Goal: Information Seeking & Learning: Find specific fact

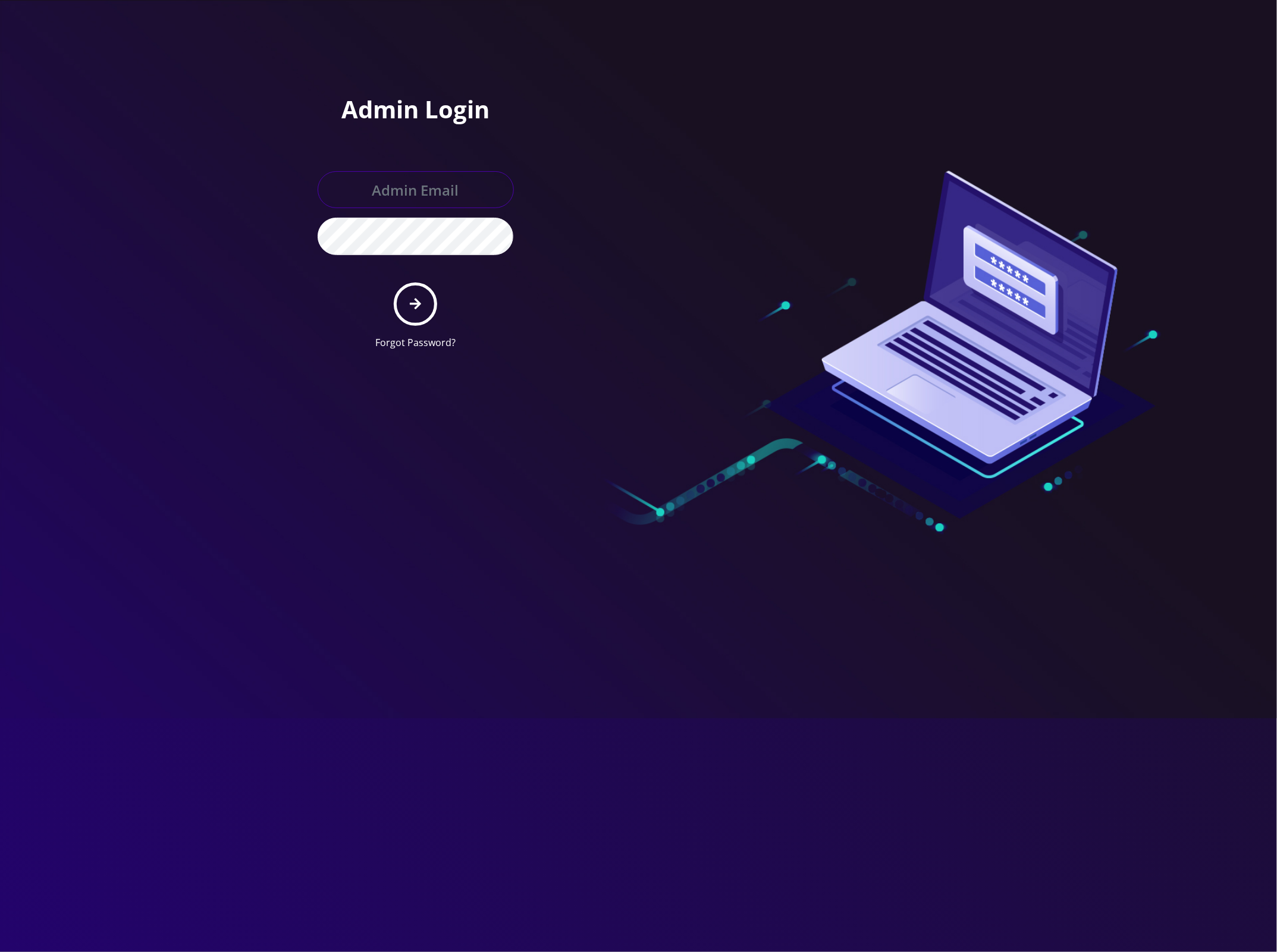
type input "[EMAIL_ADDRESS][DOMAIN_NAME]"
click at [422, 294] on button "submit" at bounding box center [416, 304] width 44 height 44
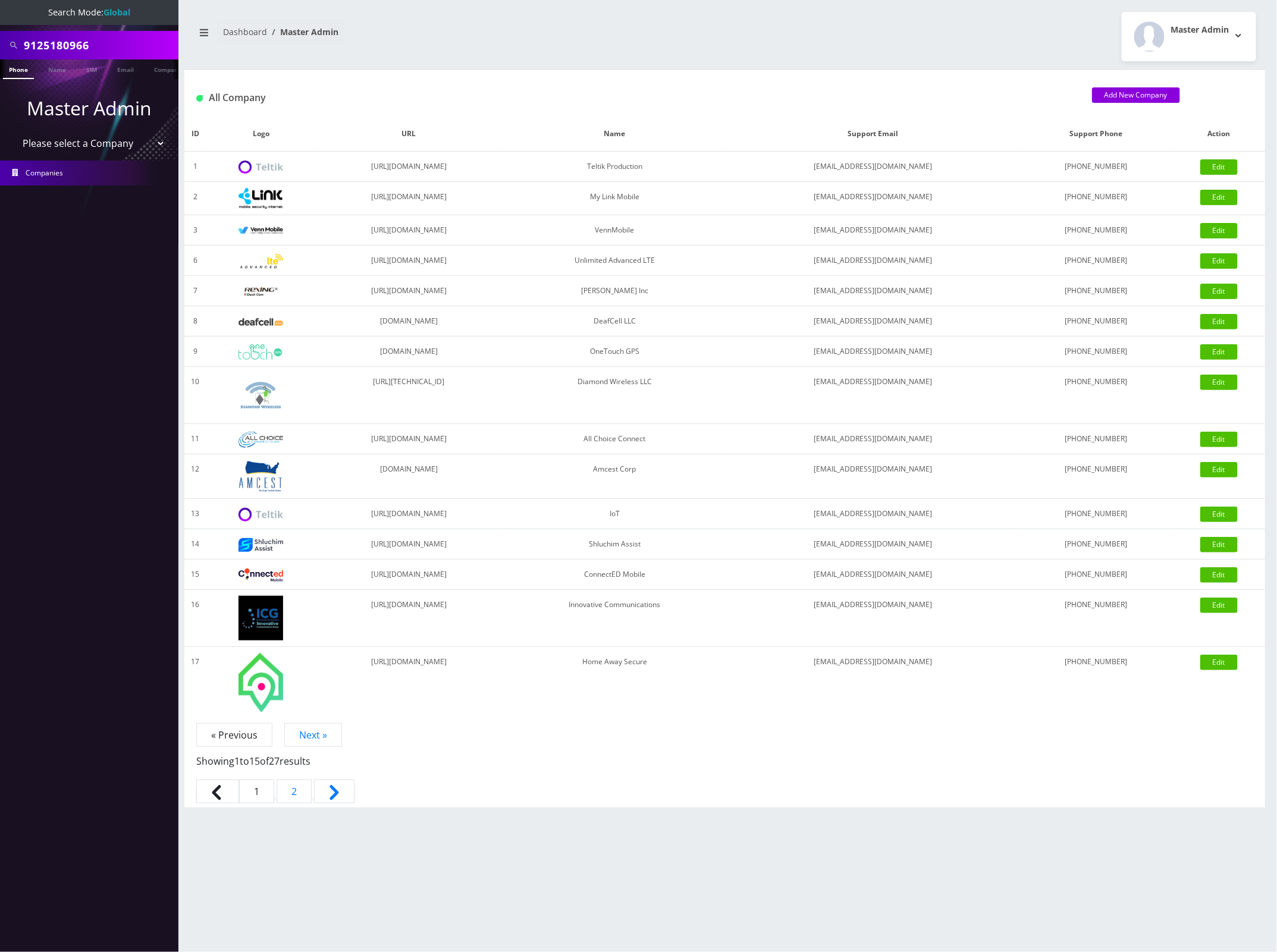
drag, startPoint x: 100, startPoint y: 51, endPoint x: -6, endPoint y: 45, distance: 106.2
click at [0, 45] on html "Search Mode: Global 9125180966 Phone Name SIM Email Company Customer Master Adm…" at bounding box center [638, 476] width 1277 height 952
paste input "tropicsunder@gmail.com"
type input "tropicsunder@gmail.com"
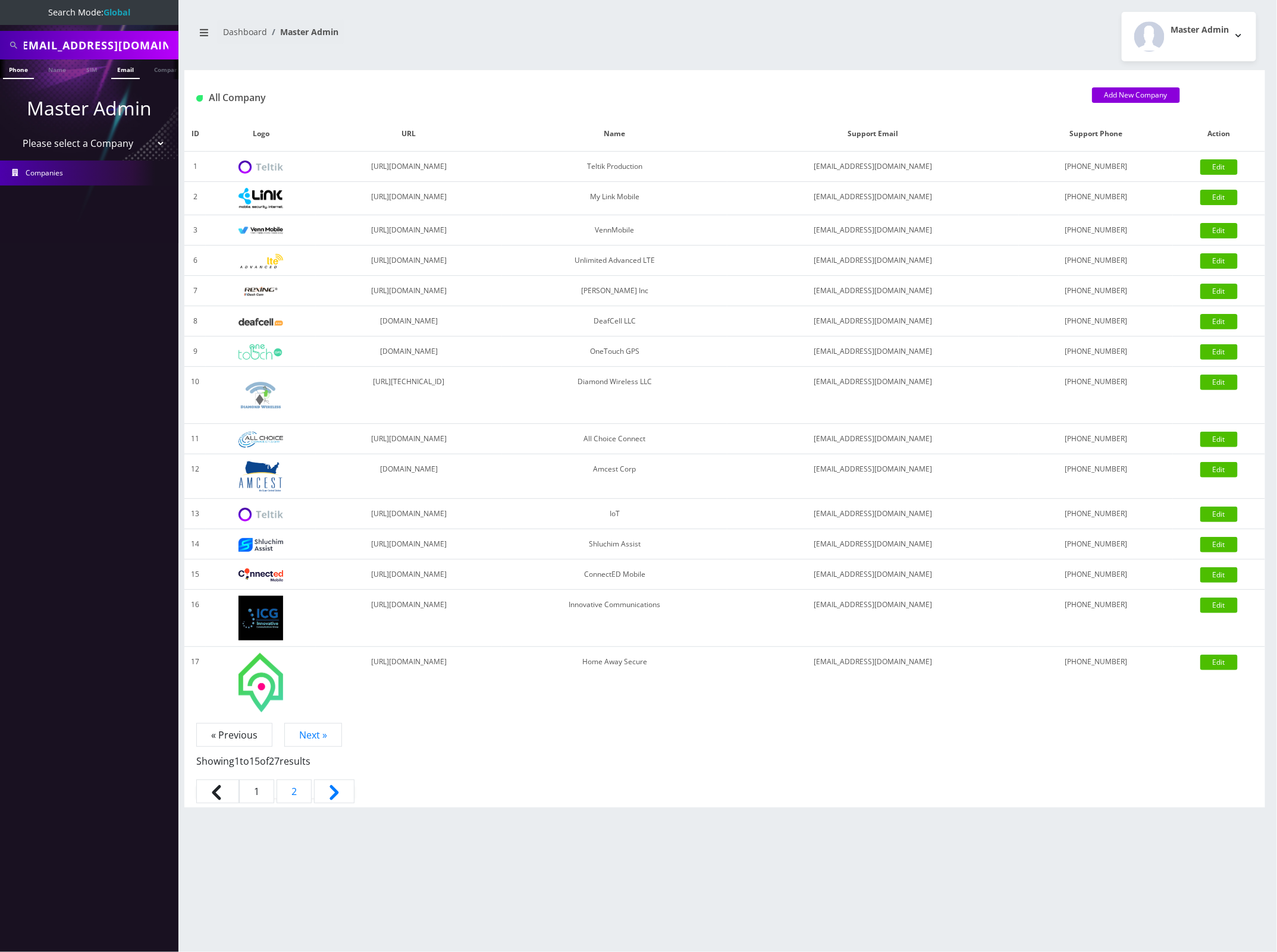
scroll to position [0, 0]
click at [125, 69] on link "Email" at bounding box center [125, 69] width 28 height 20
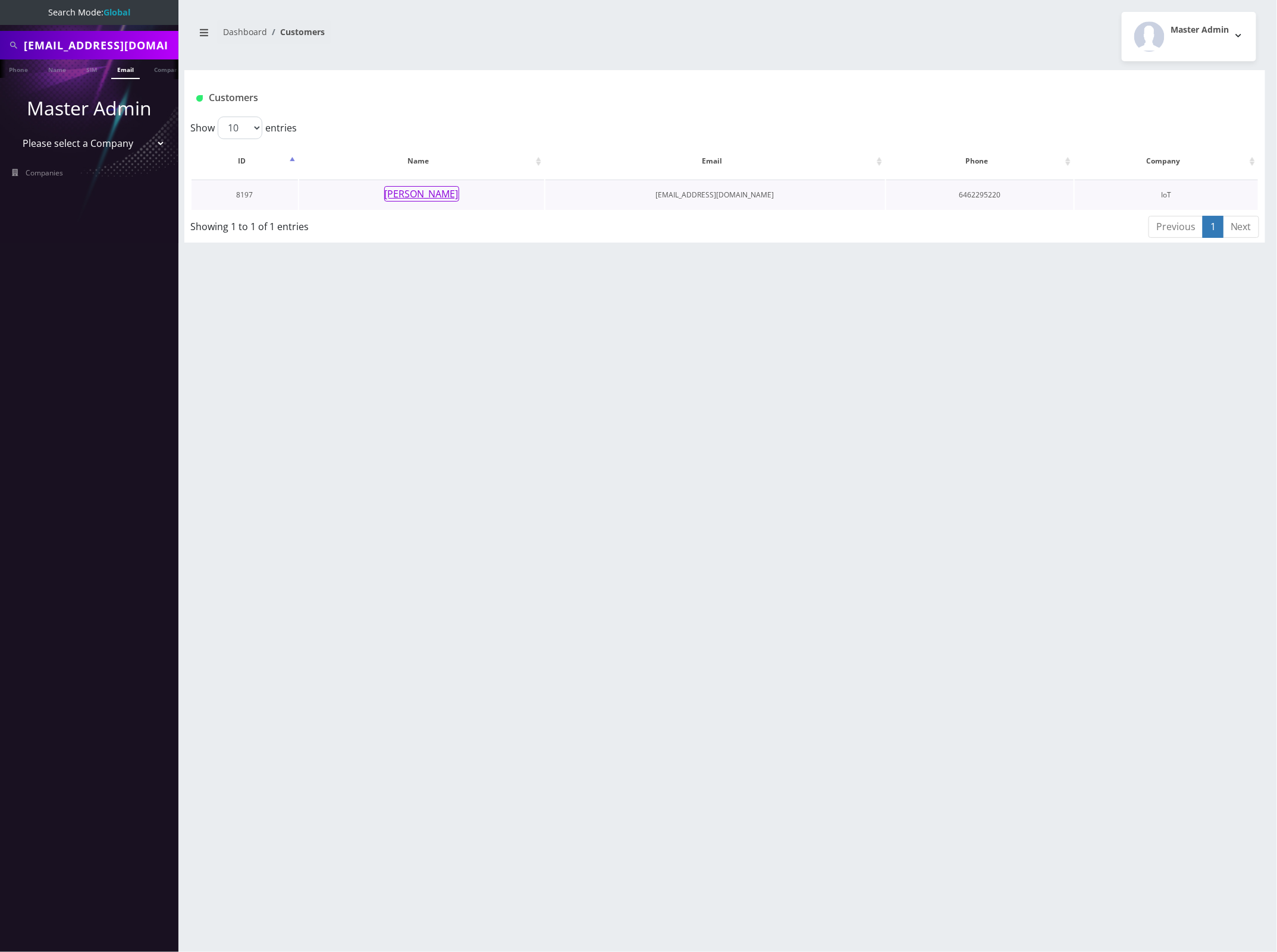
click at [434, 194] on button "[PERSON_NAME]" at bounding box center [422, 193] width 75 height 15
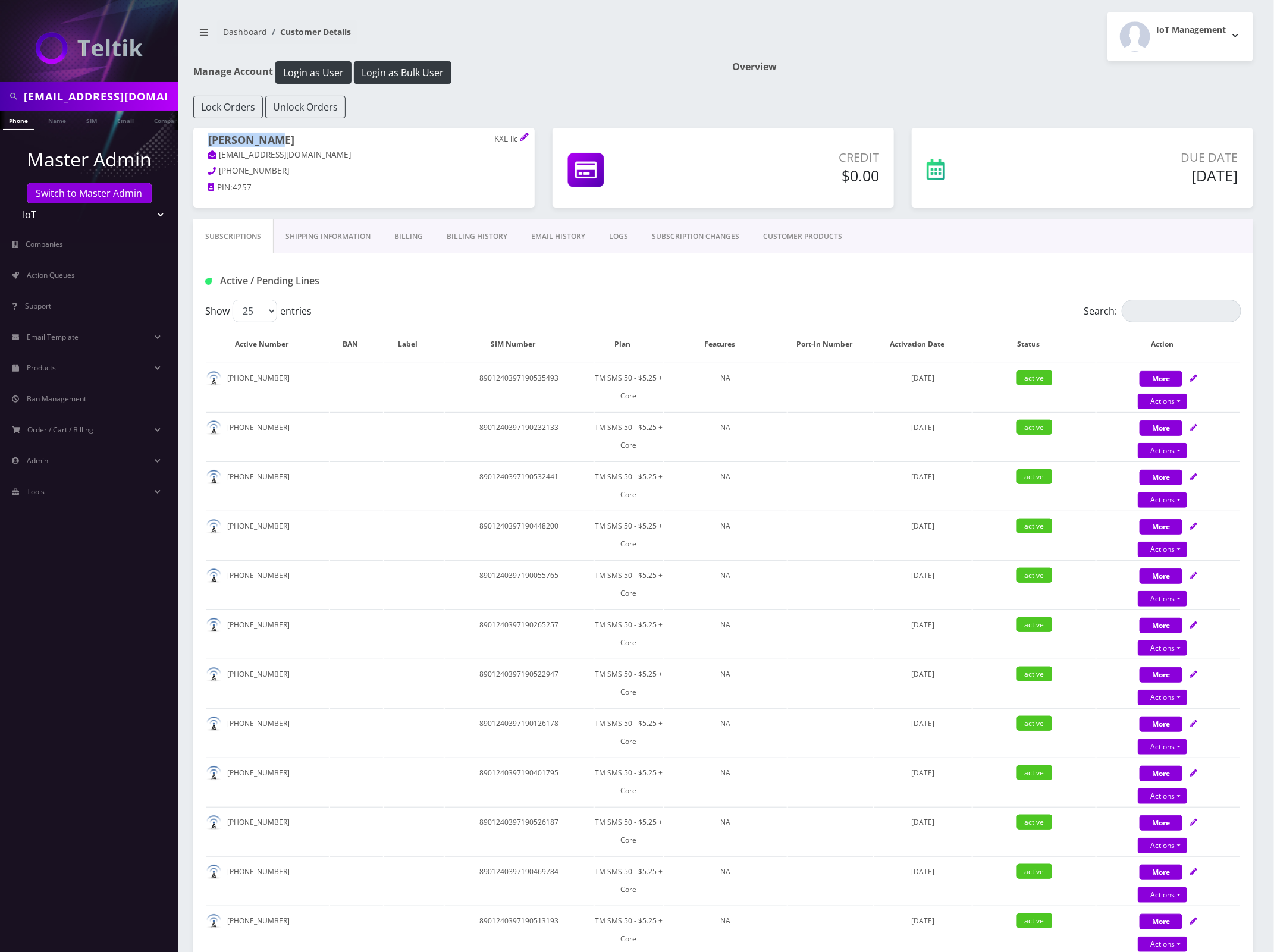
drag, startPoint x: 292, startPoint y: 143, endPoint x: 204, endPoint y: 143, distance: 88.0
click at [204, 143] on div "kevan cheng KXL llc tropicsunder@gmail.com 646-229-5220 PIN: 4257" at bounding box center [364, 166] width 341 height 75
copy h1 "kevan cheng"
click at [108, 94] on input "tropicsunder@gmail.com" at bounding box center [100, 96] width 152 height 22
paste input "3149603114"
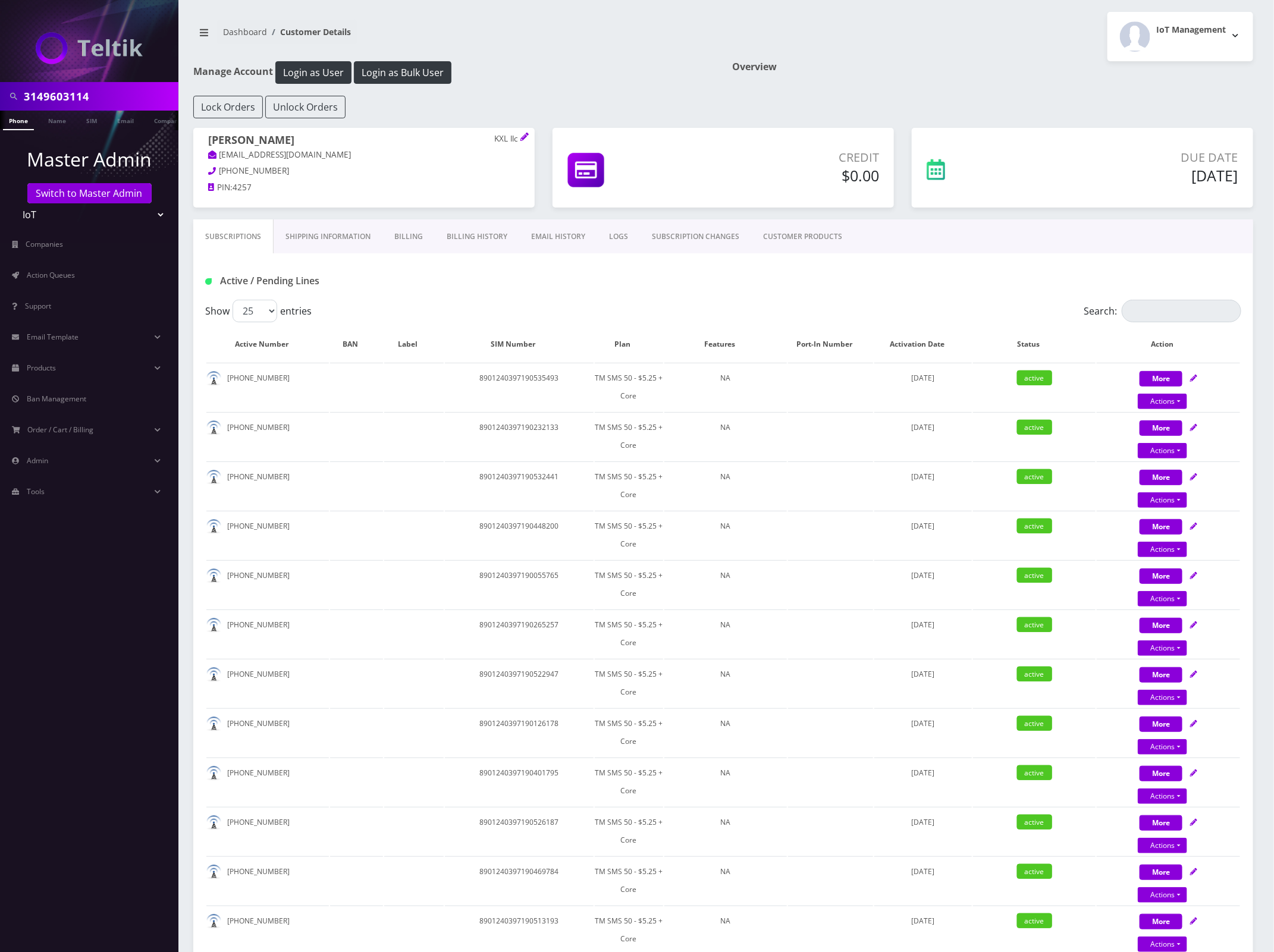
type input "3149603114"
click at [16, 126] on link "Phone" at bounding box center [18, 121] width 31 height 20
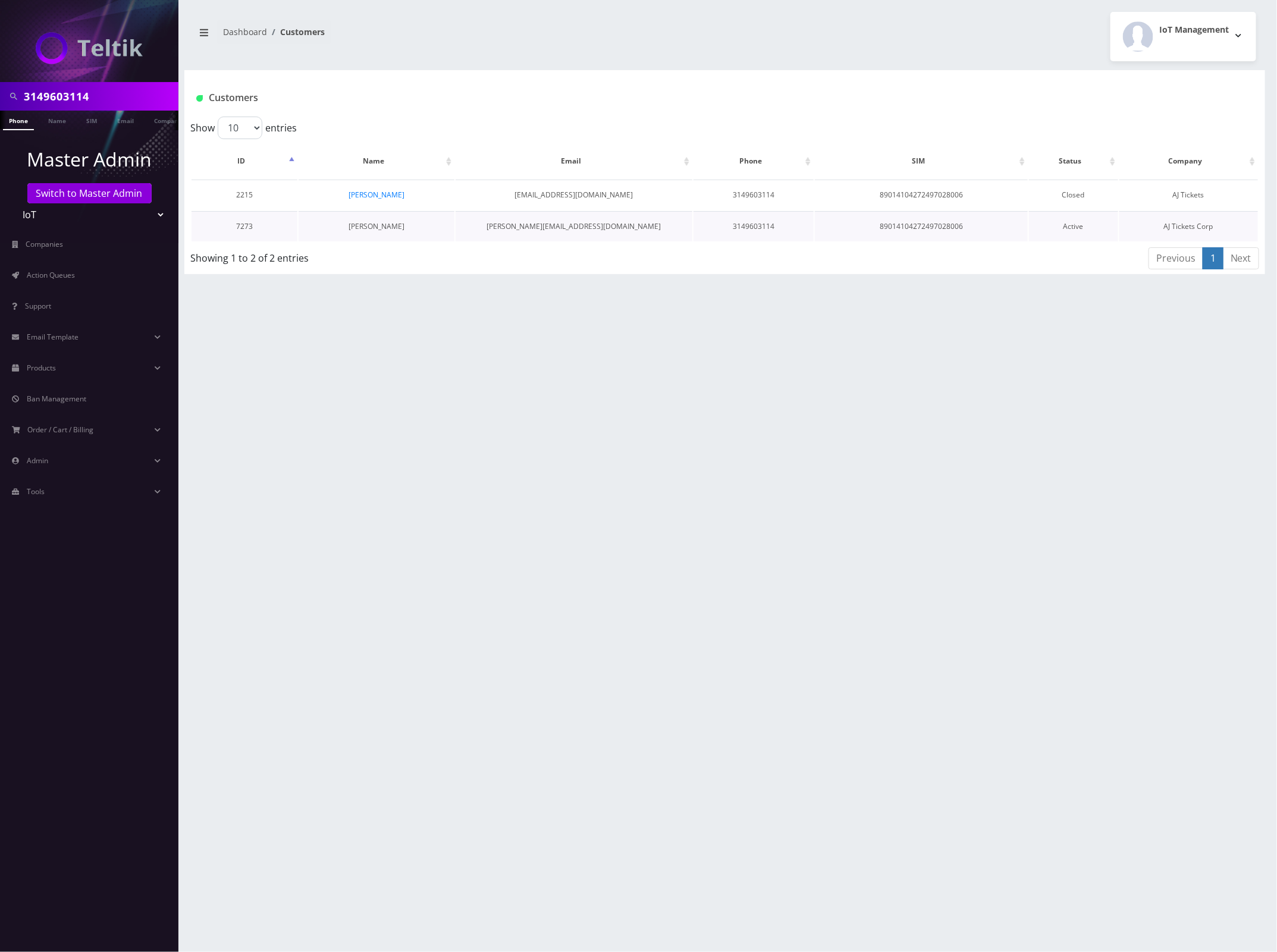
click at [377, 225] on link "Ezra Freedlander" at bounding box center [376, 226] width 56 height 10
click at [387, 219] on td "Ezra Freedlander" at bounding box center [377, 226] width 156 height 30
click at [377, 226] on link "Ezra Freedlander" at bounding box center [376, 226] width 56 height 10
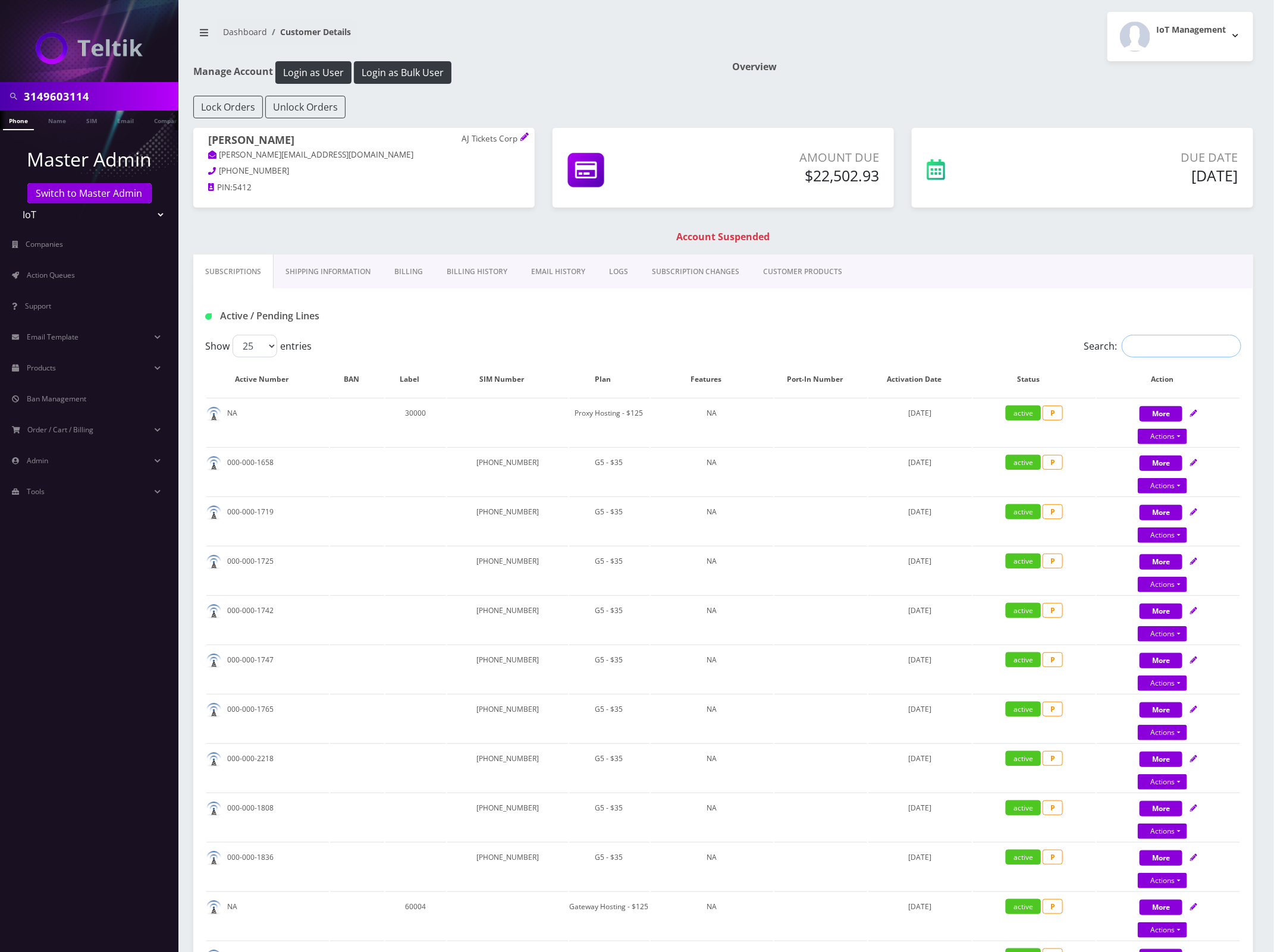
click at [1178, 348] on input "Search:" at bounding box center [1181, 346] width 119 height 22
paste input "3149603114"
type input "3149603114"
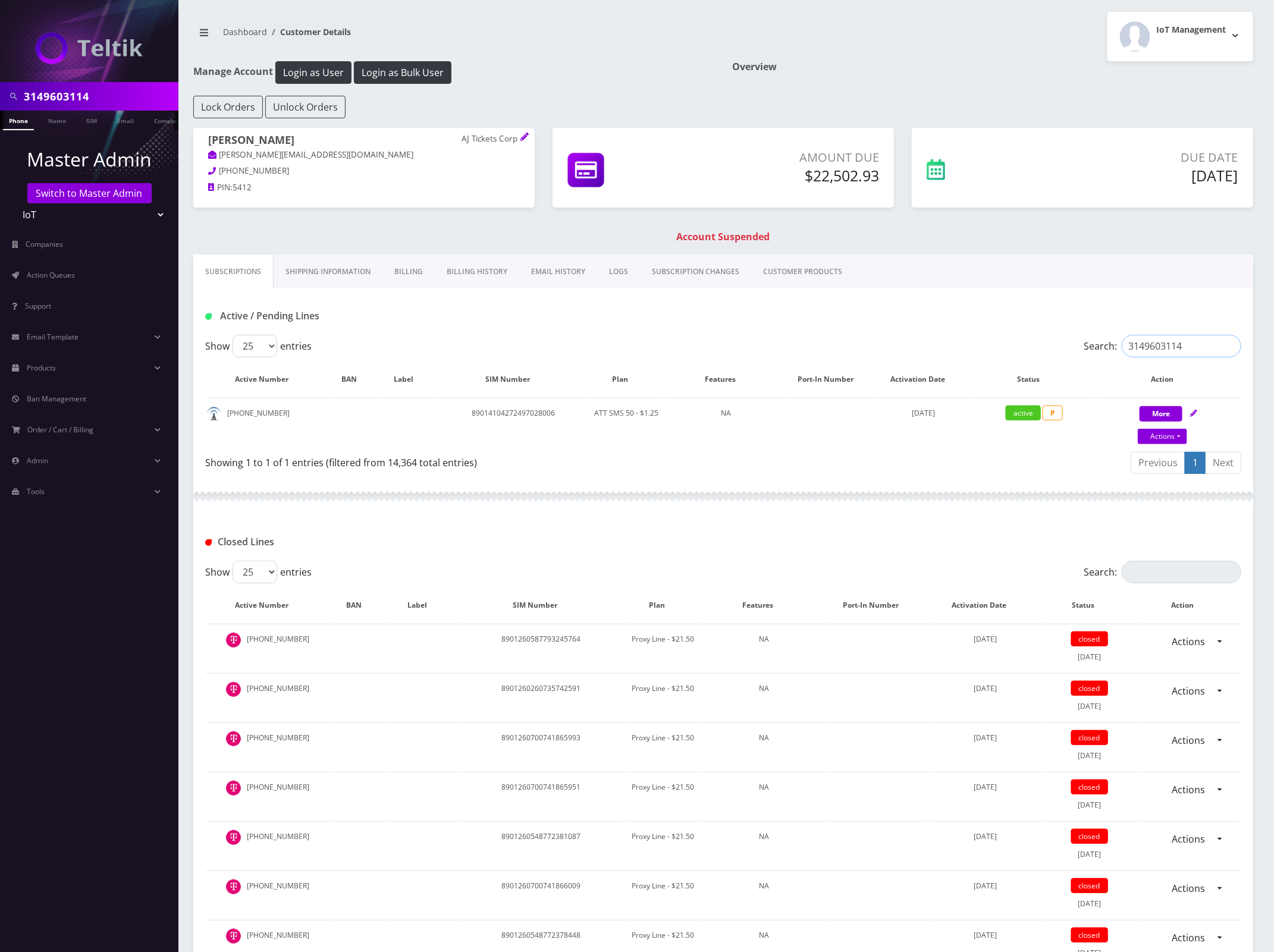
click at [1232, 346] on input "3149603114" at bounding box center [1181, 346] width 119 height 22
click at [1231, 347] on input "3149603114" at bounding box center [1181, 346] width 119 height 22
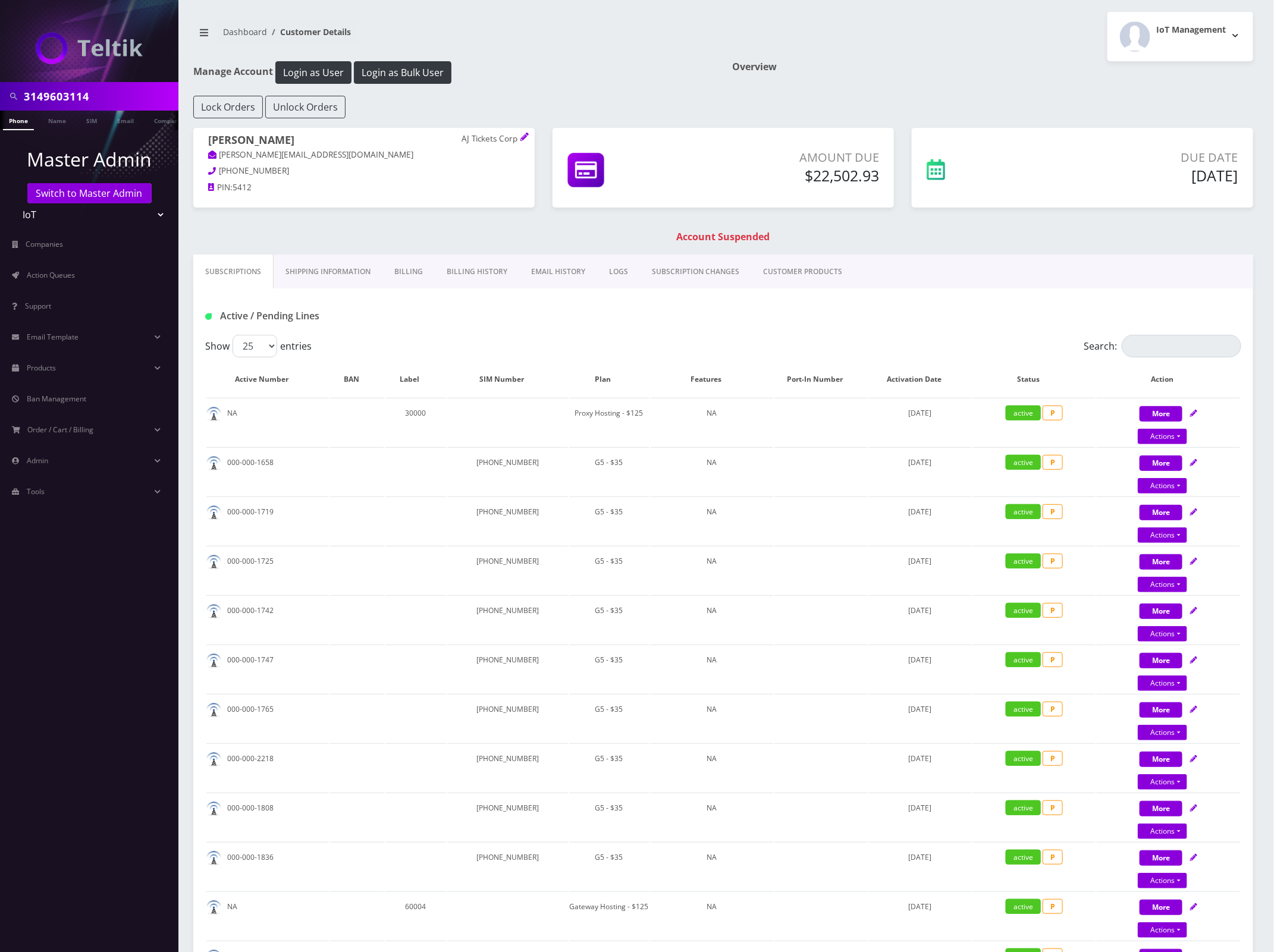
click at [79, 99] on input "3149603114" at bounding box center [100, 96] width 152 height 22
paste input "2139321283"
type input "2139321283"
click at [22, 123] on link "Phone" at bounding box center [18, 121] width 31 height 20
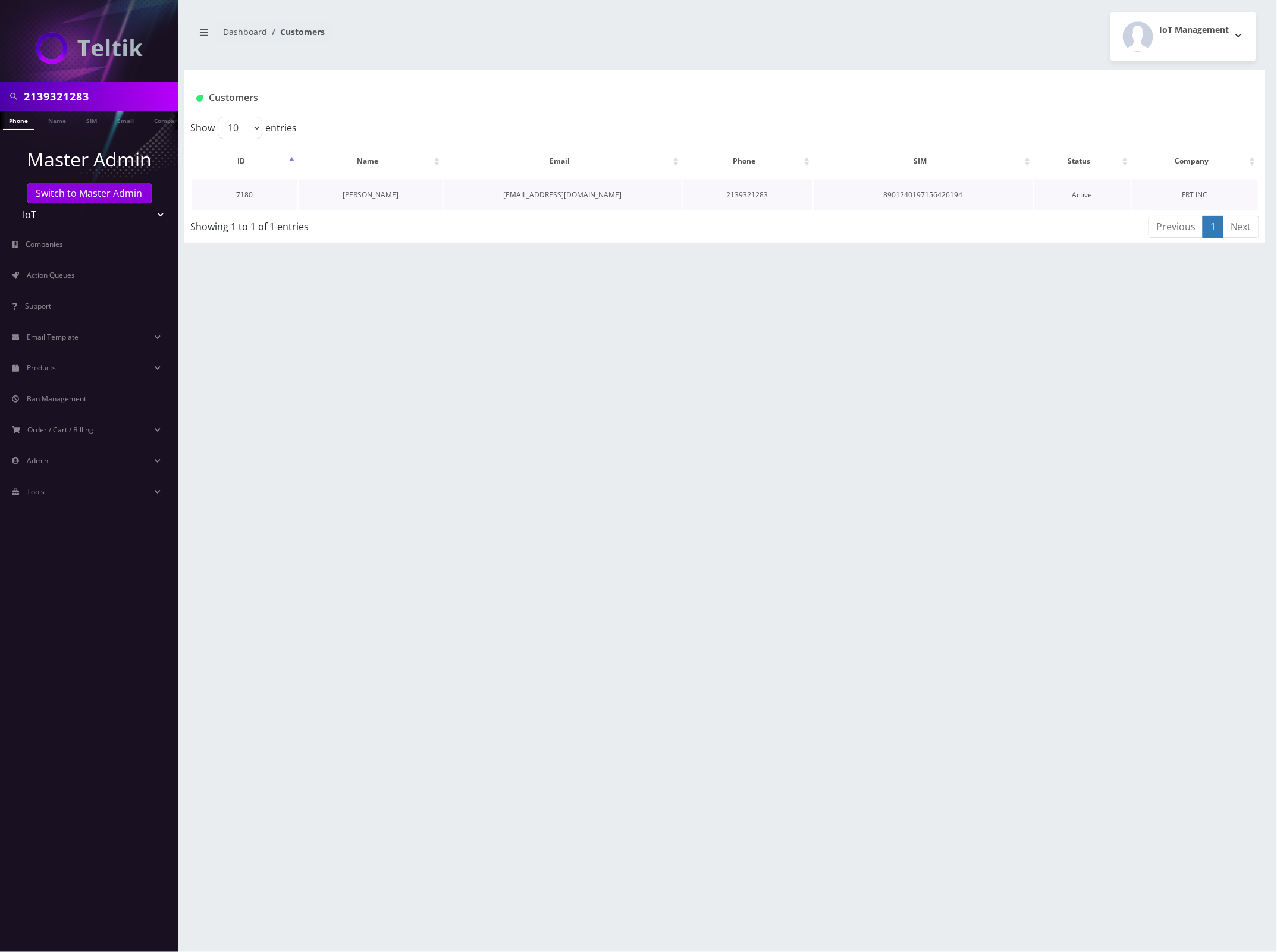
click at [384, 194] on link "[PERSON_NAME]" at bounding box center [370, 195] width 56 height 10
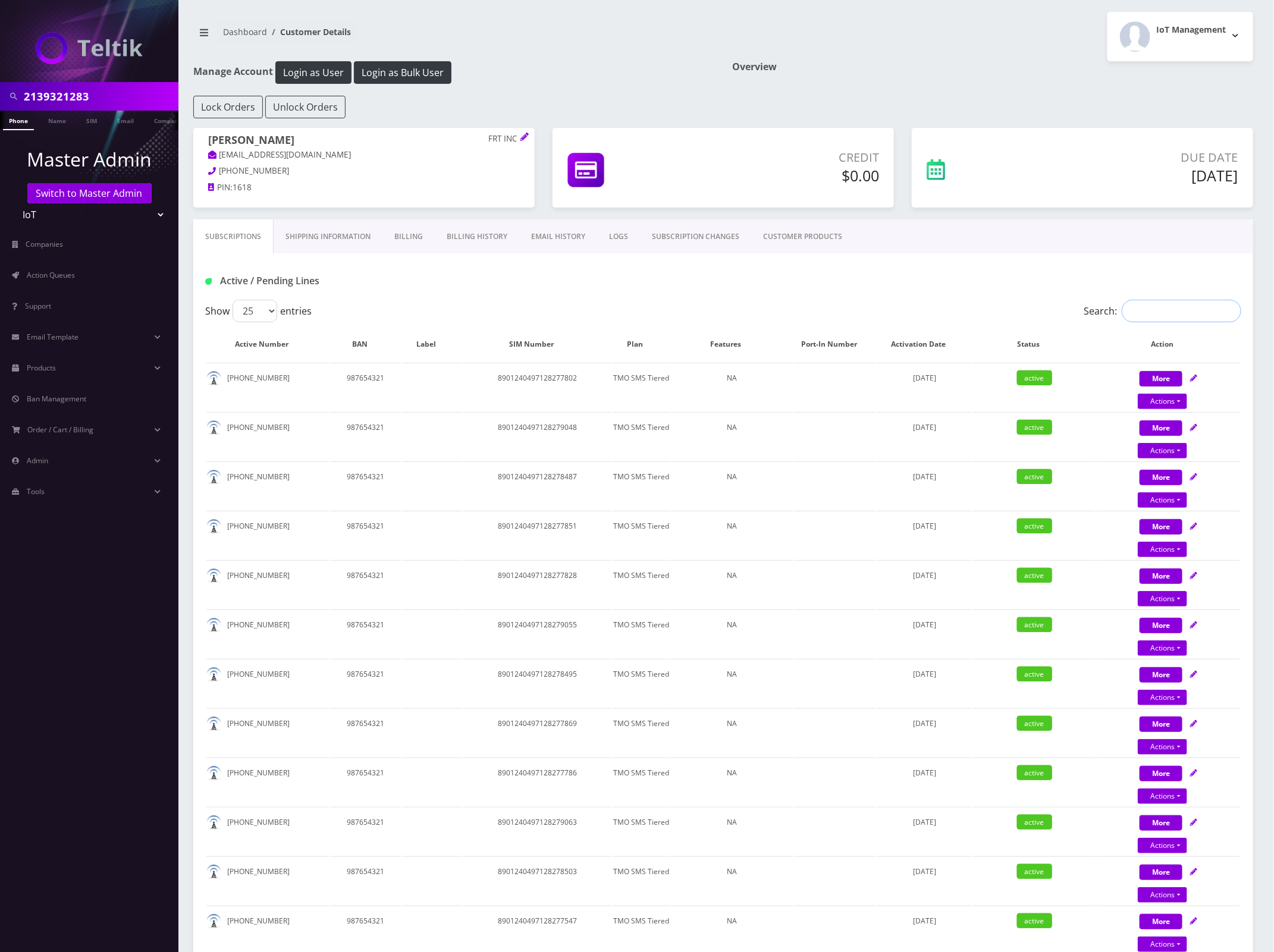
click at [1142, 313] on input "Search:" at bounding box center [1181, 311] width 119 height 22
paste input "2139321283"
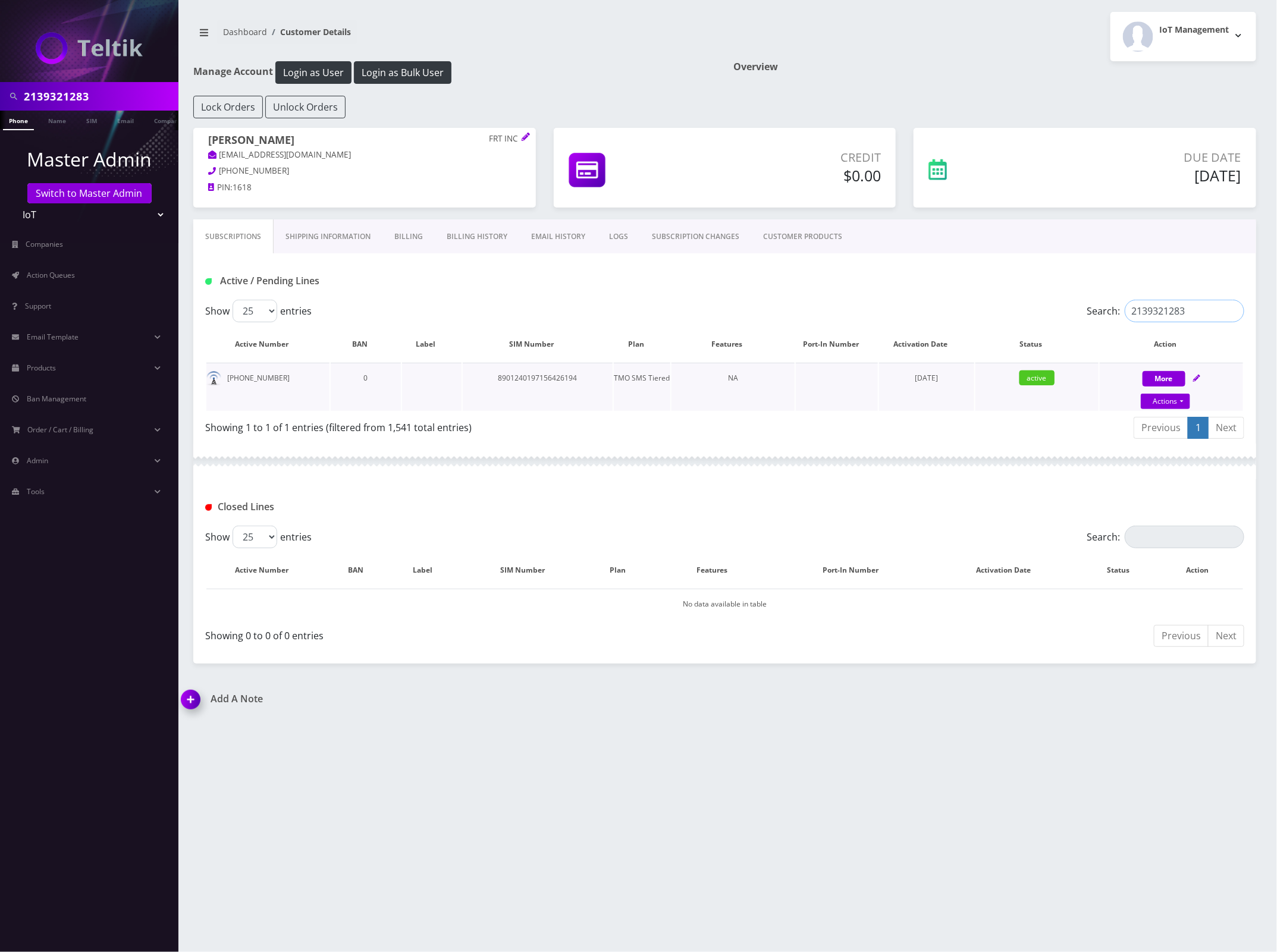
type input "2139321283"
click at [566, 377] on td "8901240197156426194" at bounding box center [537, 387] width 150 height 48
copy td "8901240197156426194"
click at [64, 99] on input "2139321283" at bounding box center [100, 96] width 152 height 22
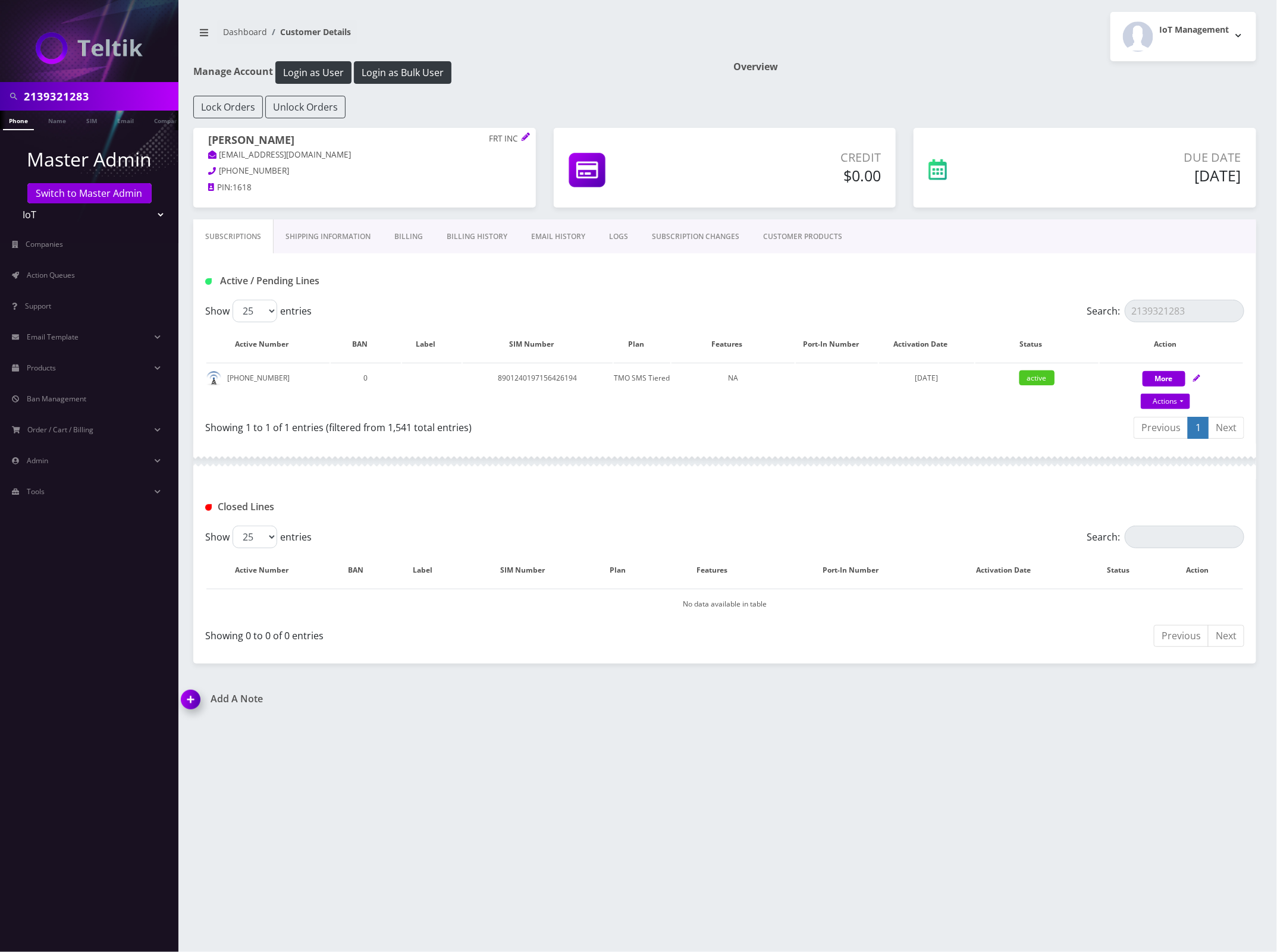
click at [64, 99] on input "2139321283" at bounding box center [100, 96] width 152 height 22
paste input "7732806712"
type input "7732806712"
click at [11, 125] on li at bounding box center [6, 123] width 12 height 30
click at [16, 119] on link "Phone" at bounding box center [18, 121] width 31 height 20
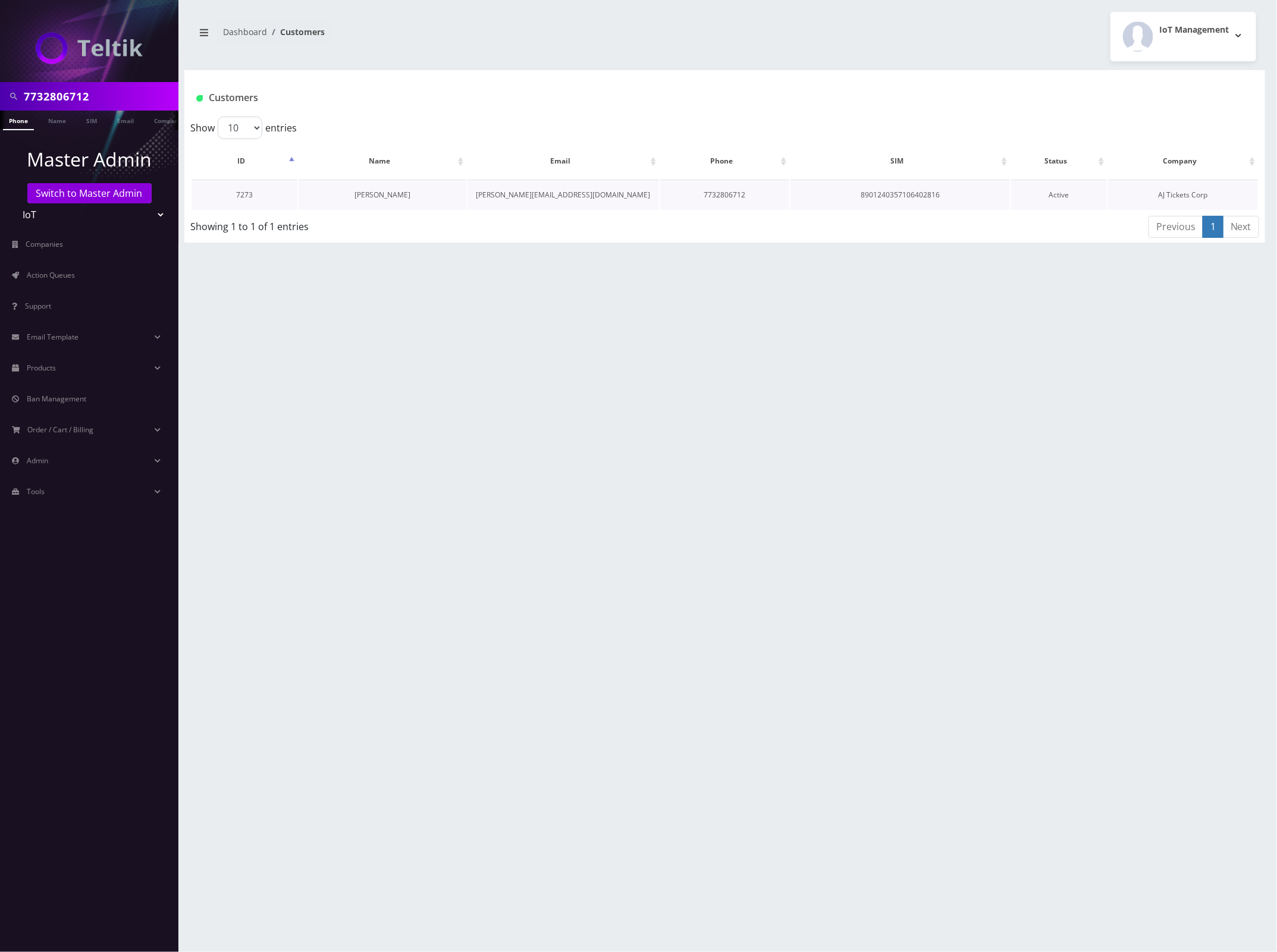
click at [381, 195] on link "Ezra Freedlander" at bounding box center [382, 195] width 56 height 10
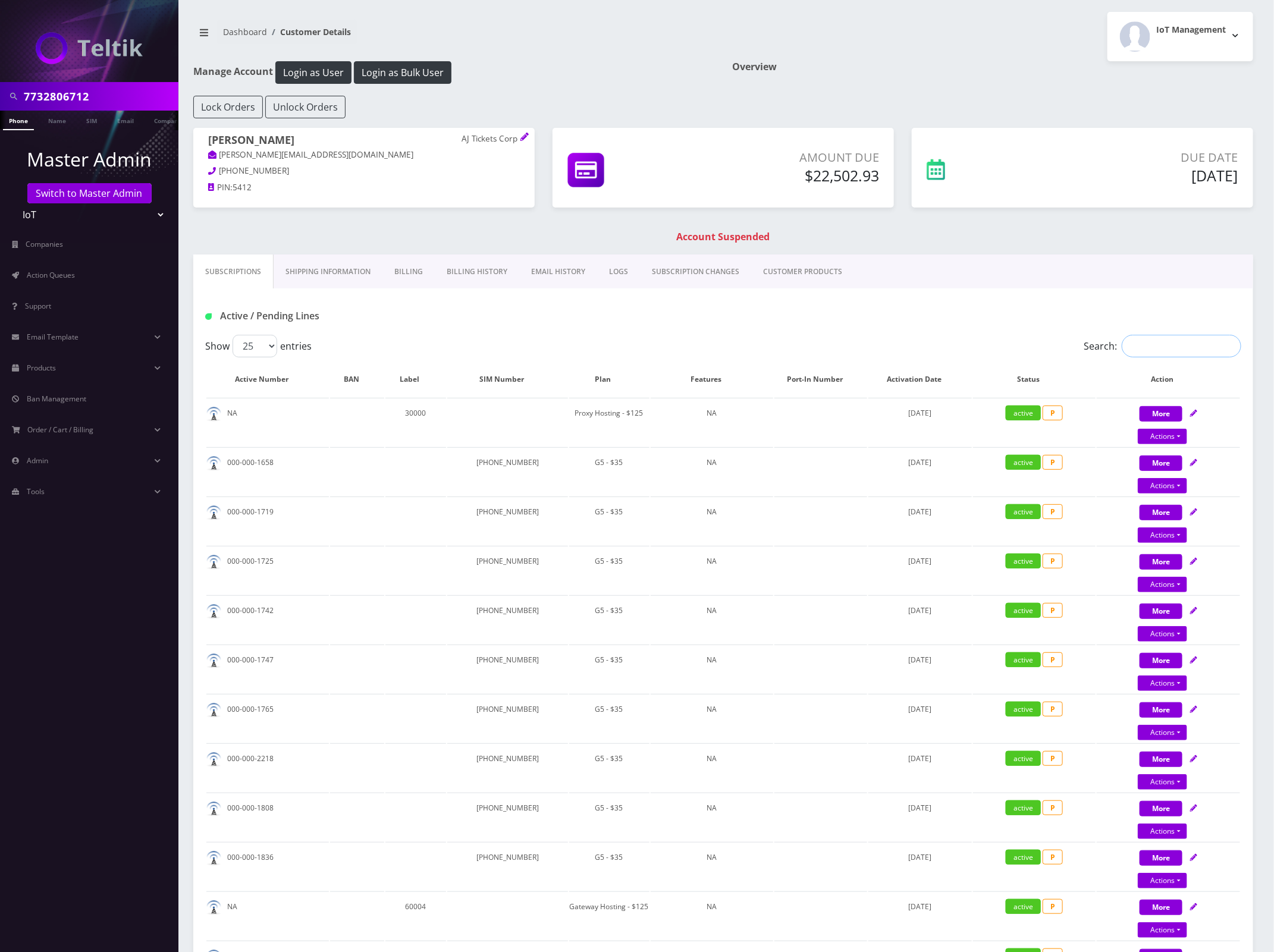
click at [1172, 341] on input "Search:" at bounding box center [1181, 346] width 119 height 22
paste input "7732806712"
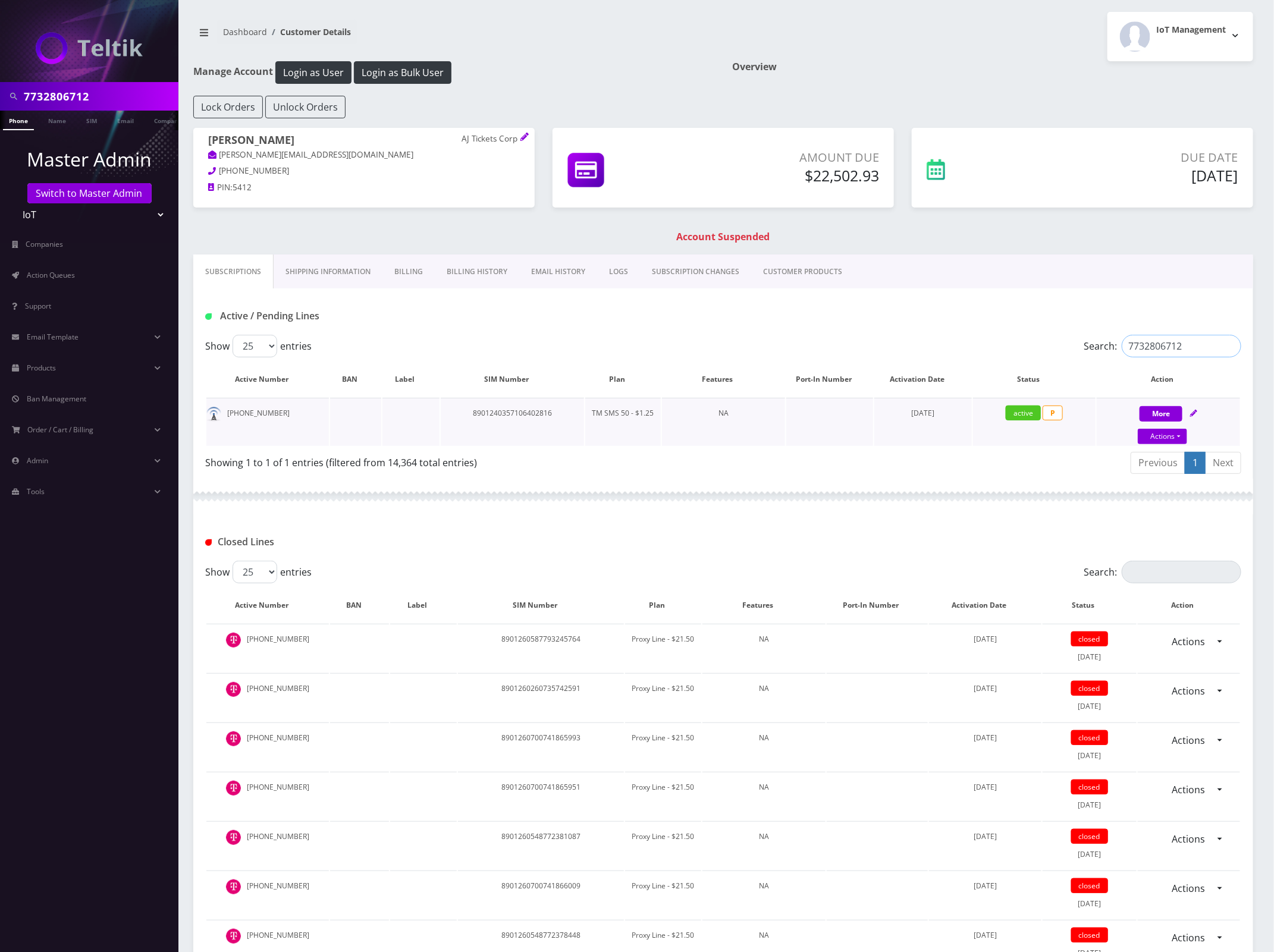
type input "7732806712"
click at [543, 412] on td "8901240357106402816" at bounding box center [512, 422] width 143 height 48
copy td "8901240357106402816"
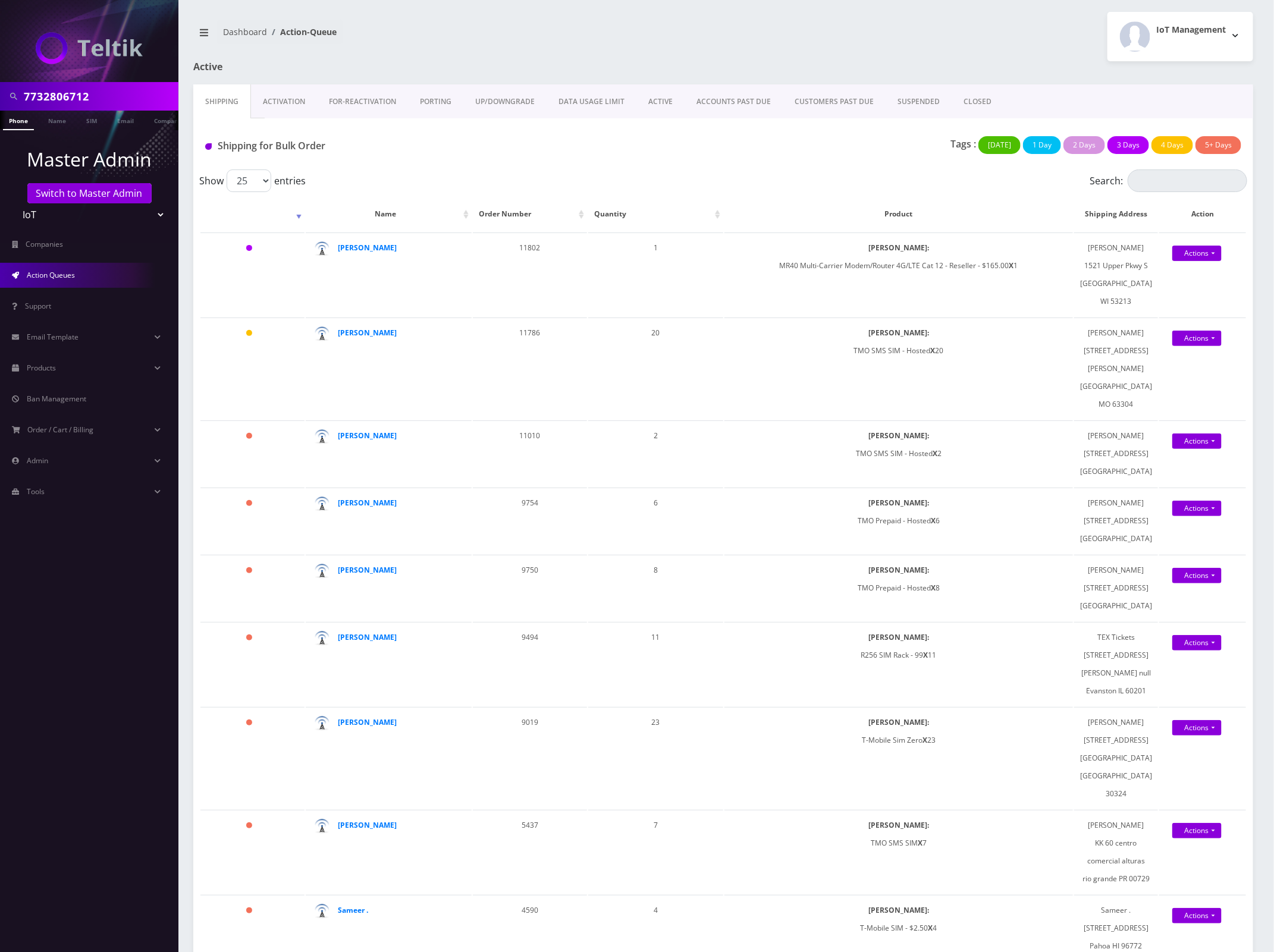
click at [60, 94] on input "7732806712" at bounding box center [100, 96] width 152 height 22
paste input "4256489394"
type input "4256489394"
click at [15, 125] on link "Phone" at bounding box center [18, 121] width 31 height 20
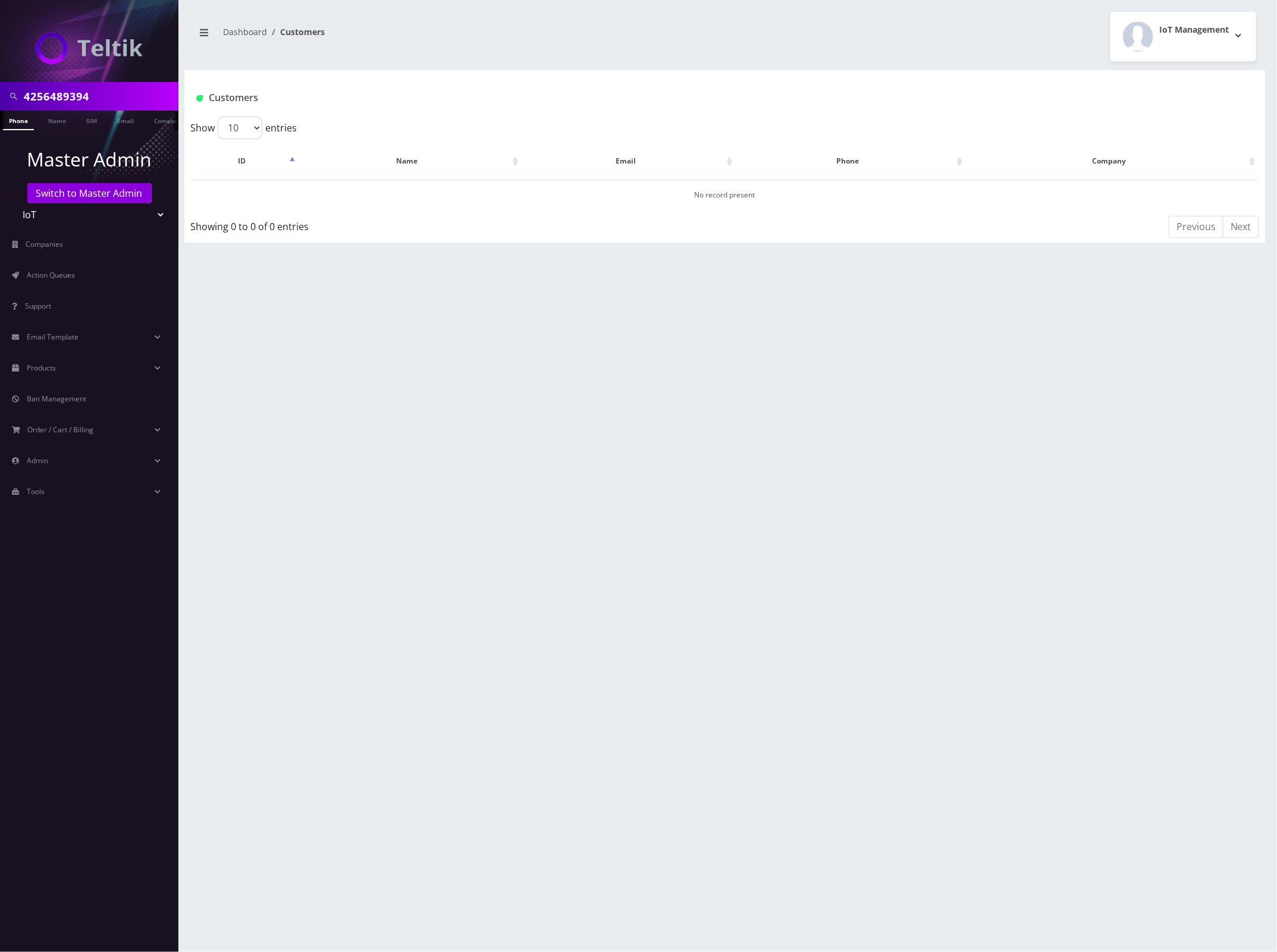
drag, startPoint x: 123, startPoint y: 100, endPoint x: 46, endPoint y: 89, distance: 77.8
click at [0, 91] on html "4256489394 Phone Name SIM Email Company Customer Master Admin Switch to Master …" at bounding box center [638, 476] width 1277 height 952
click at [64, 94] on input "4256489394" at bounding box center [100, 96] width 152 height 22
paste input "38588431"
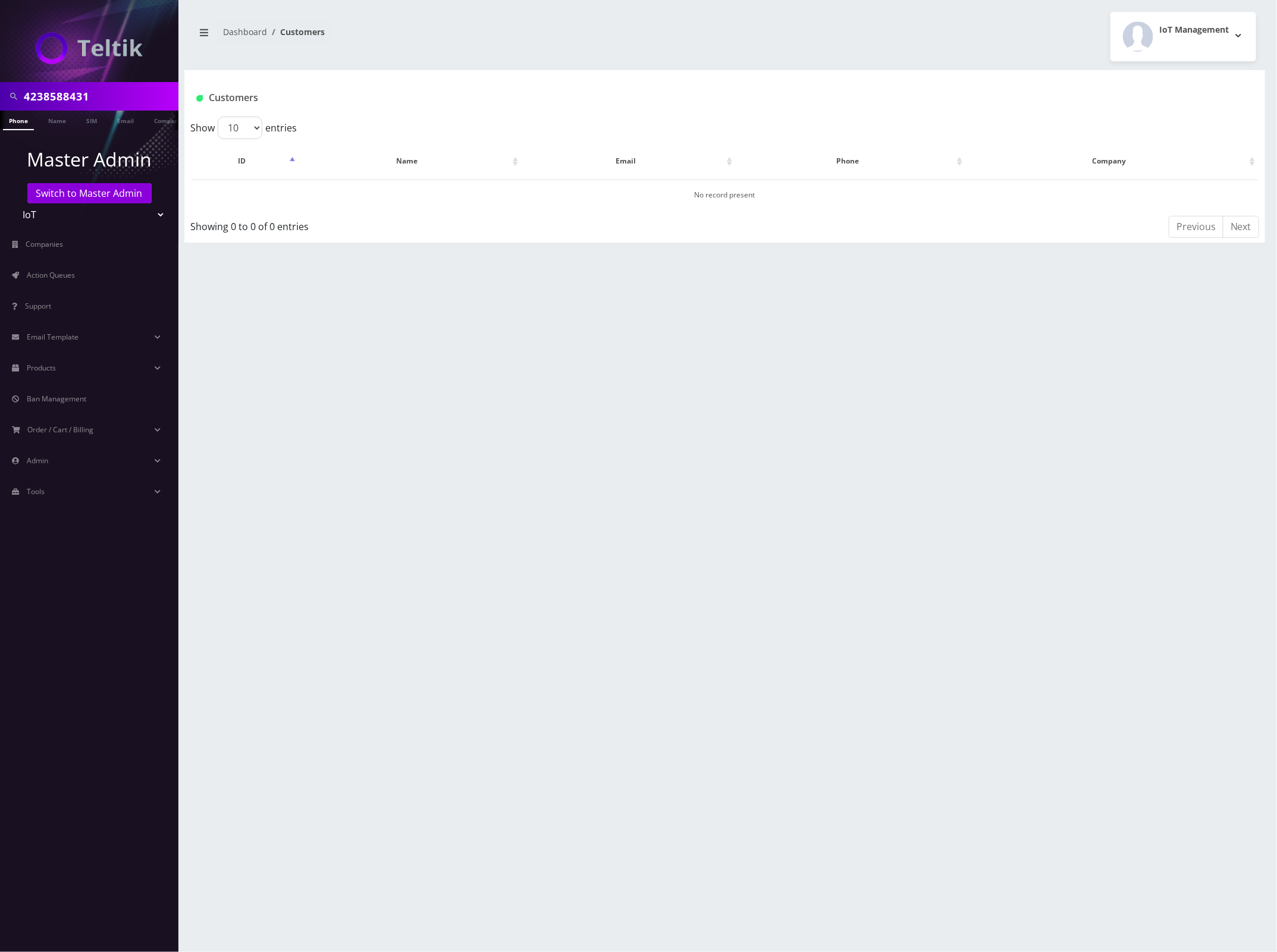
type input "4238588431"
click at [24, 119] on link "Phone" at bounding box center [18, 121] width 31 height 20
click at [75, 219] on select "Teltik Production My Link Mobile VennMobile Unlimited Advanced LTE Rexing Inc D…" at bounding box center [90, 214] width 152 height 22
click at [88, 200] on link "Switch to Master Admin" at bounding box center [89, 193] width 124 height 20
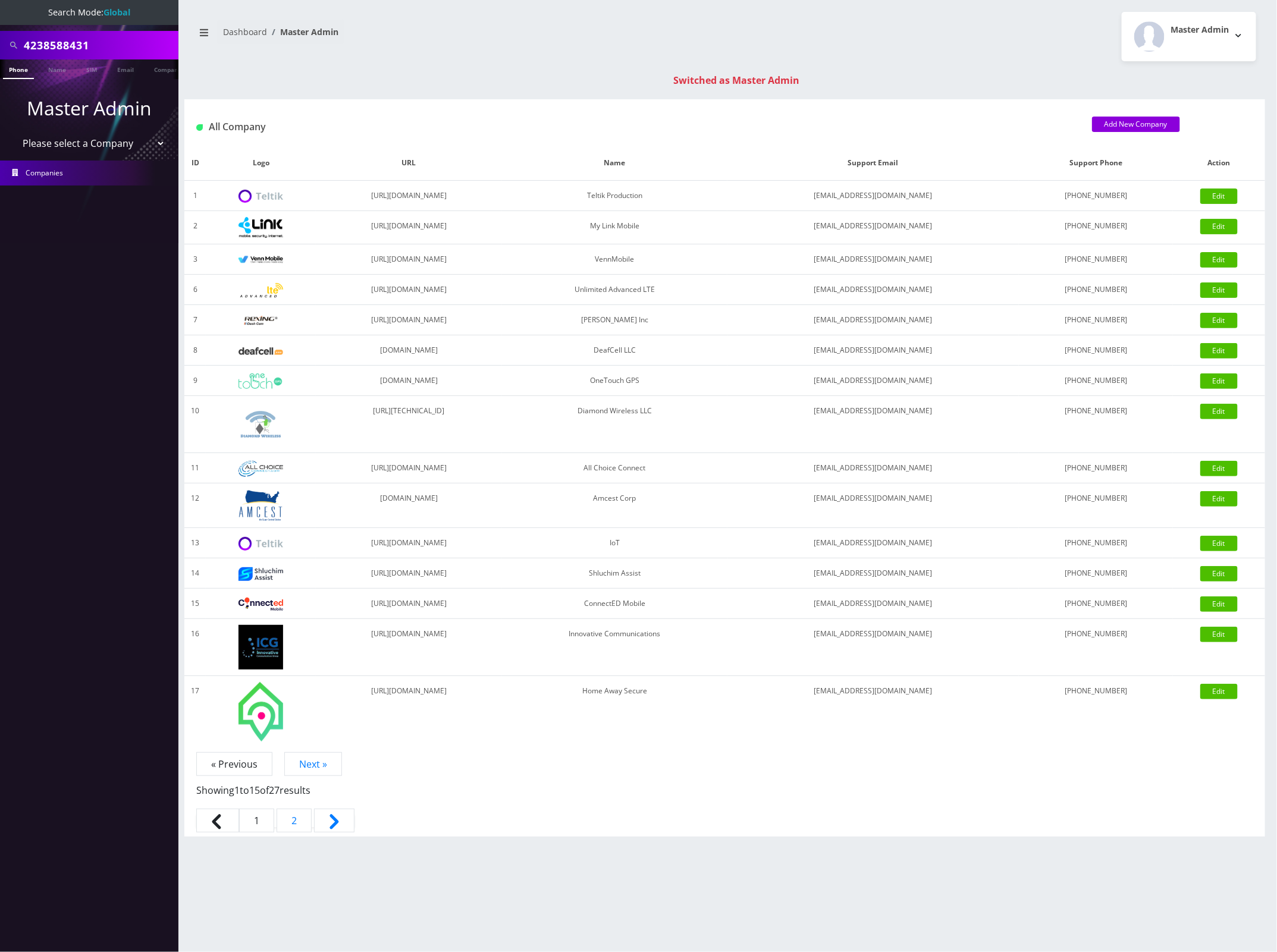
click at [10, 72] on li at bounding box center [6, 72] width 12 height 30
click at [13, 69] on link "Phone" at bounding box center [18, 69] width 31 height 20
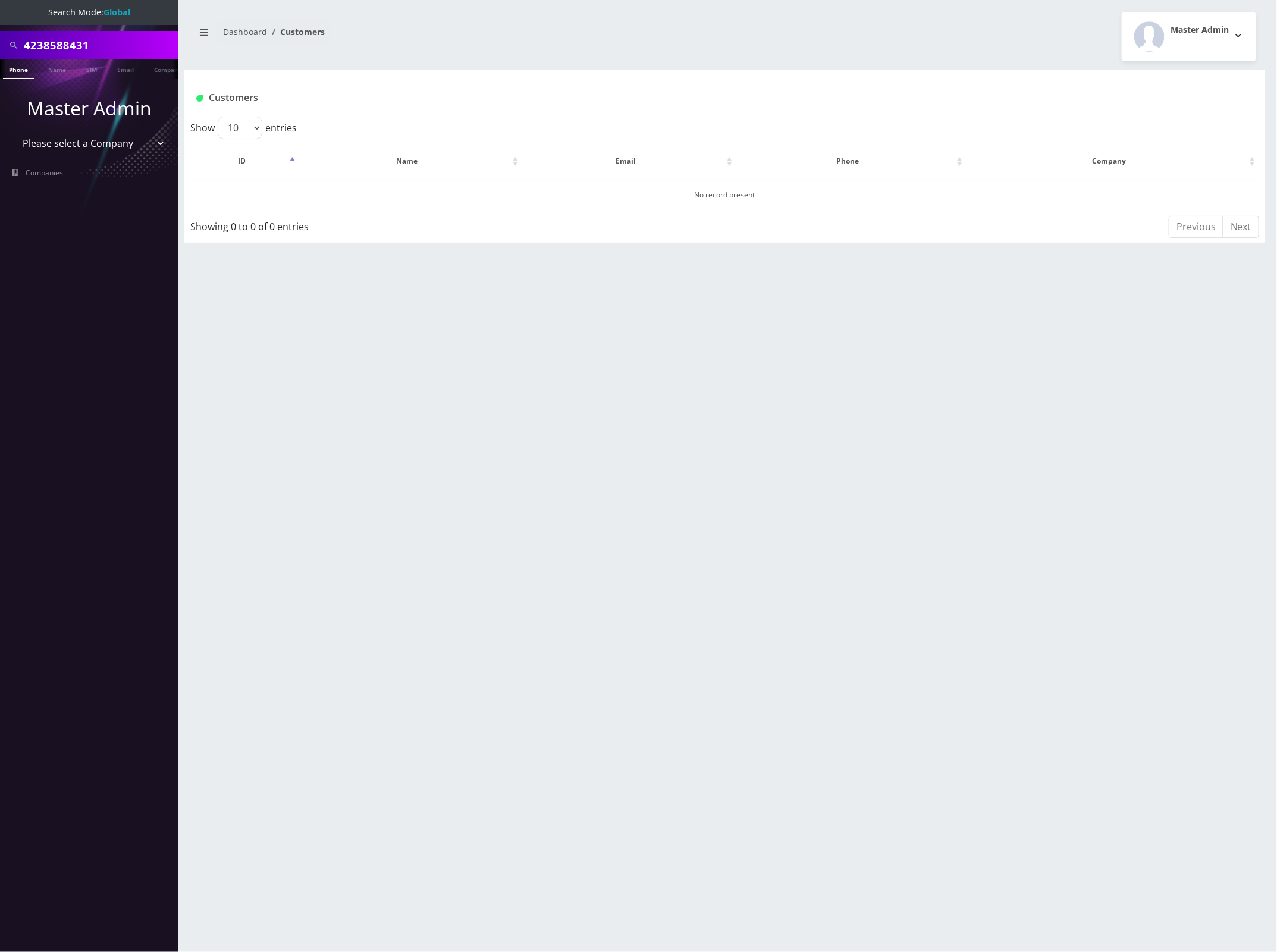
scroll to position [0, 6]
click at [71, 40] on input "4238588431" at bounding box center [100, 45] width 152 height 22
paste input "5743004048"
type input "5743004048"
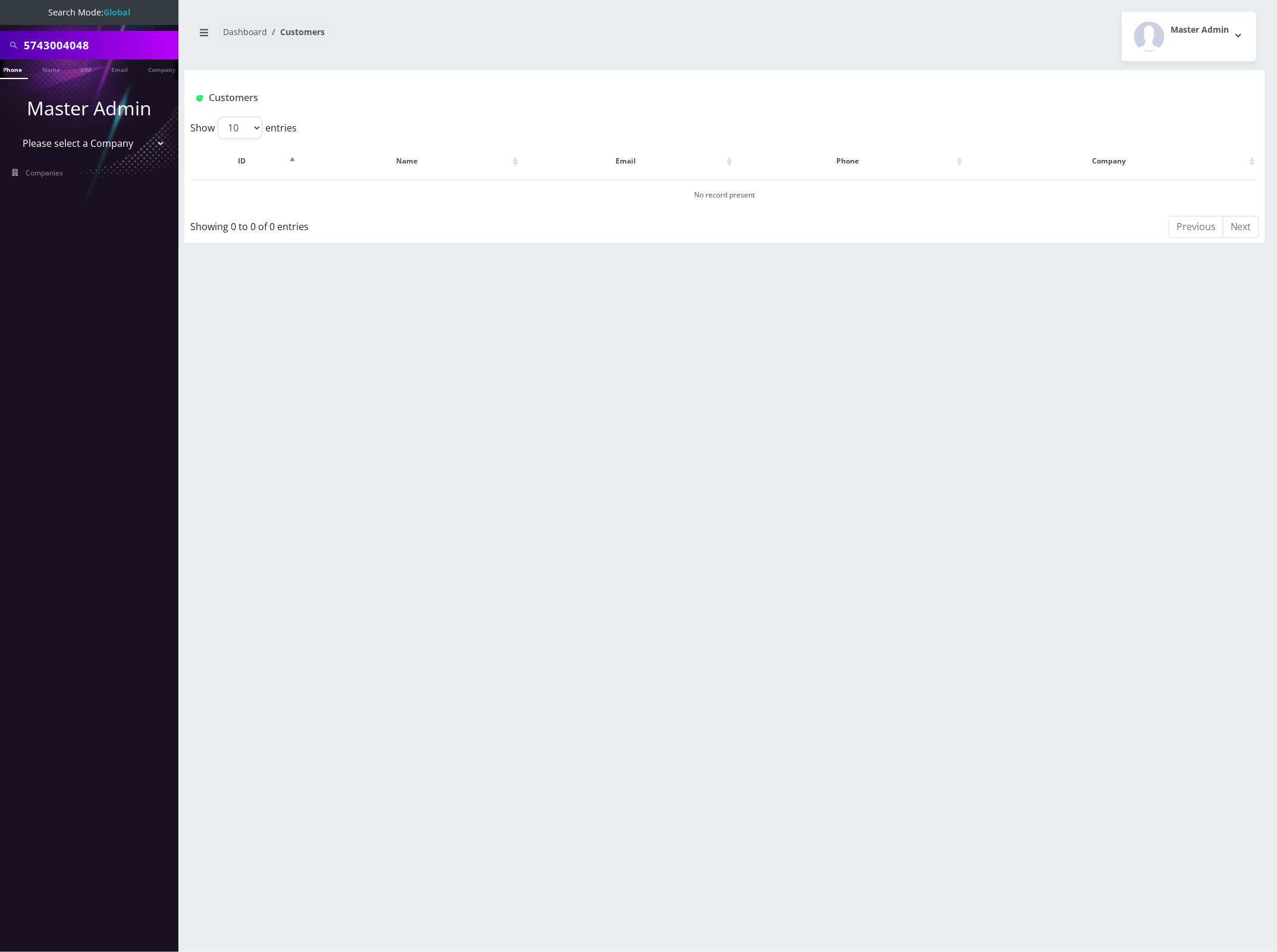
click at [13, 69] on link "Phone" at bounding box center [12, 69] width 31 height 20
click at [412, 191] on button "[PERSON_NAME]" at bounding box center [388, 193] width 75 height 15
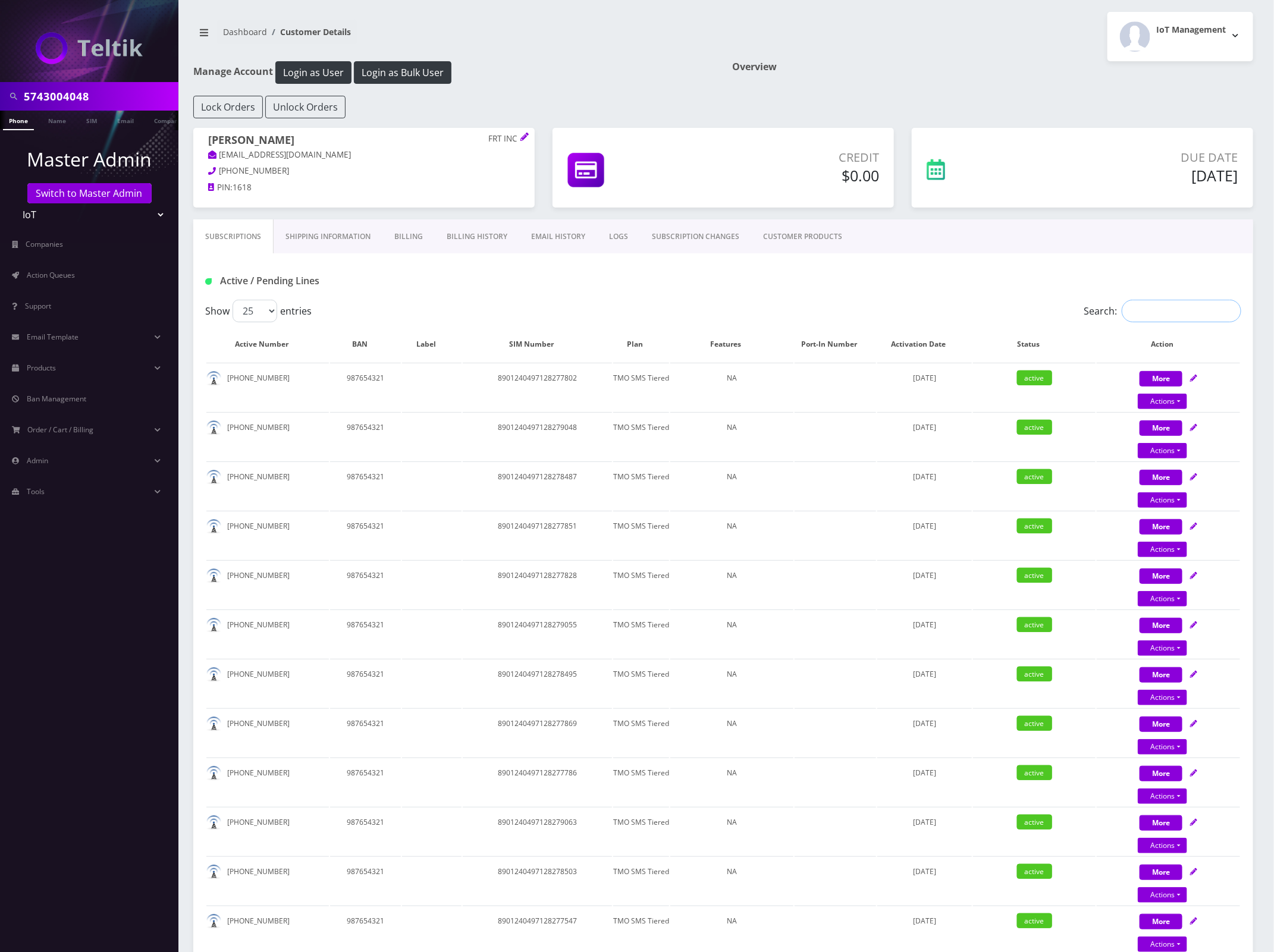
click at [1191, 311] on input "Search:" at bounding box center [1181, 311] width 119 height 22
paste input "5743004048"
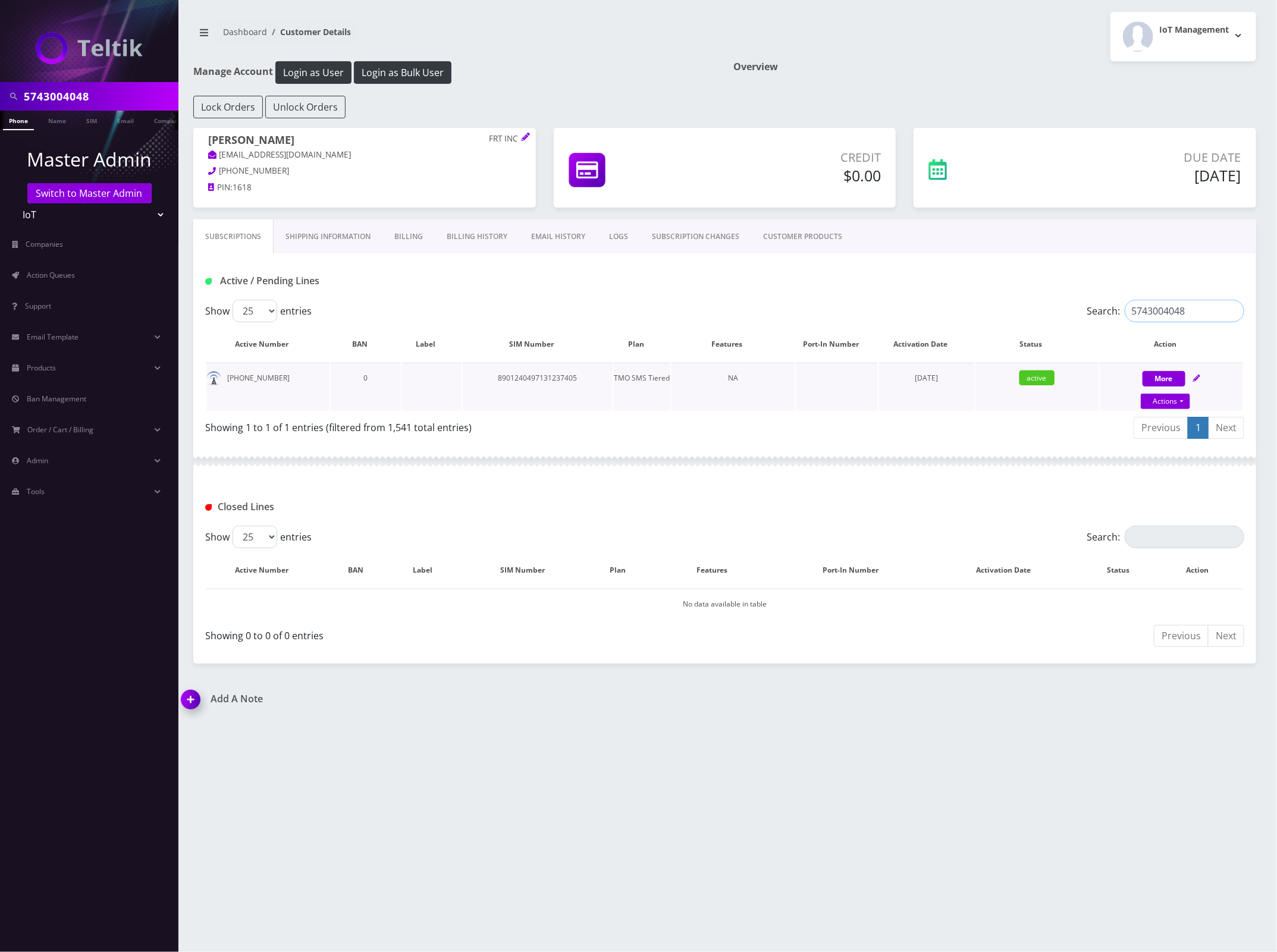
type input "5743004048"
click at [566, 378] on td "8901240497131237405" at bounding box center [537, 387] width 150 height 48
copy td "8901240497131237405"
click at [1242, 310] on input "5743004048" at bounding box center [1185, 311] width 119 height 22
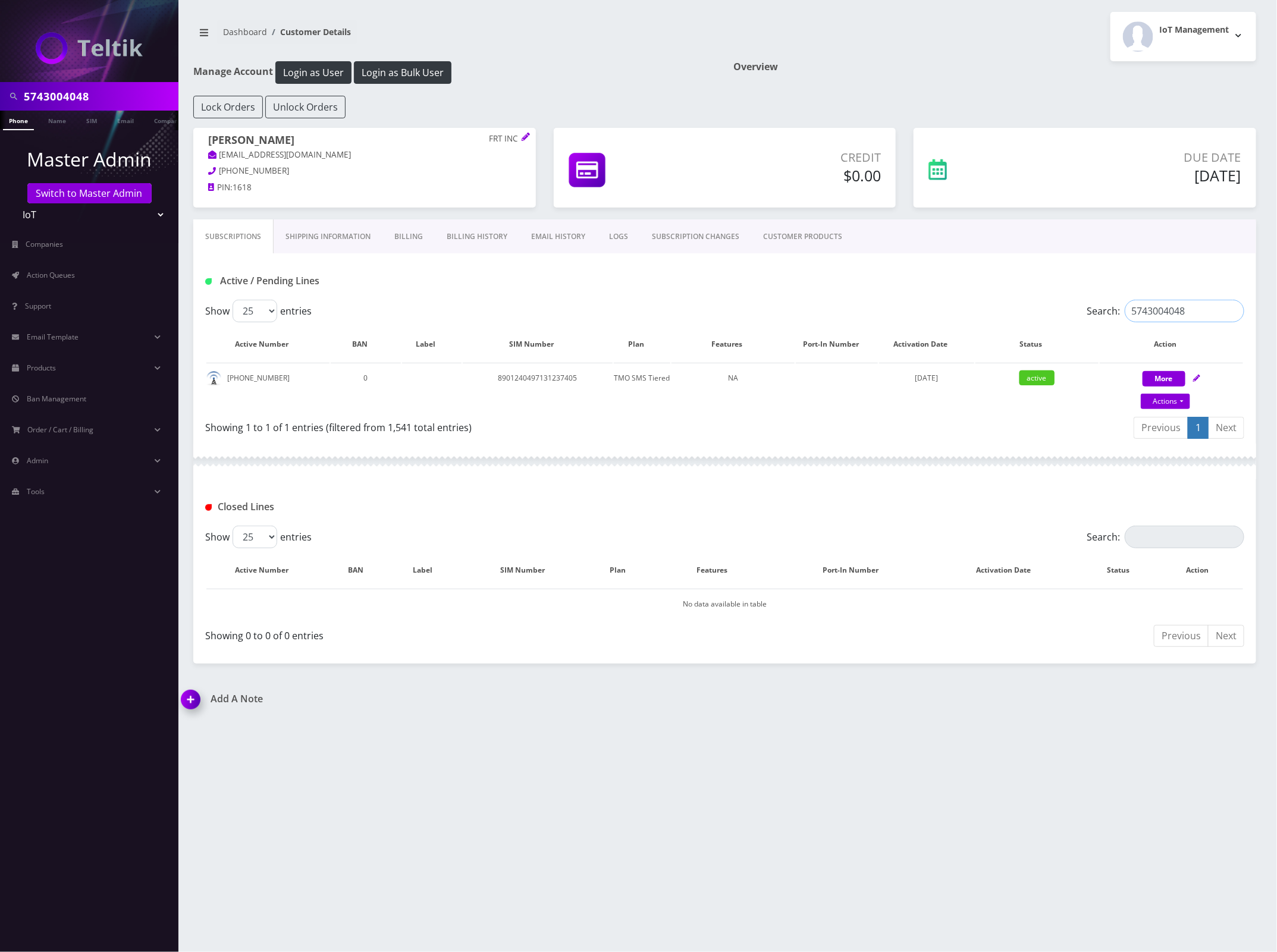
click at [1232, 311] on input "5743004048" at bounding box center [1185, 311] width 119 height 22
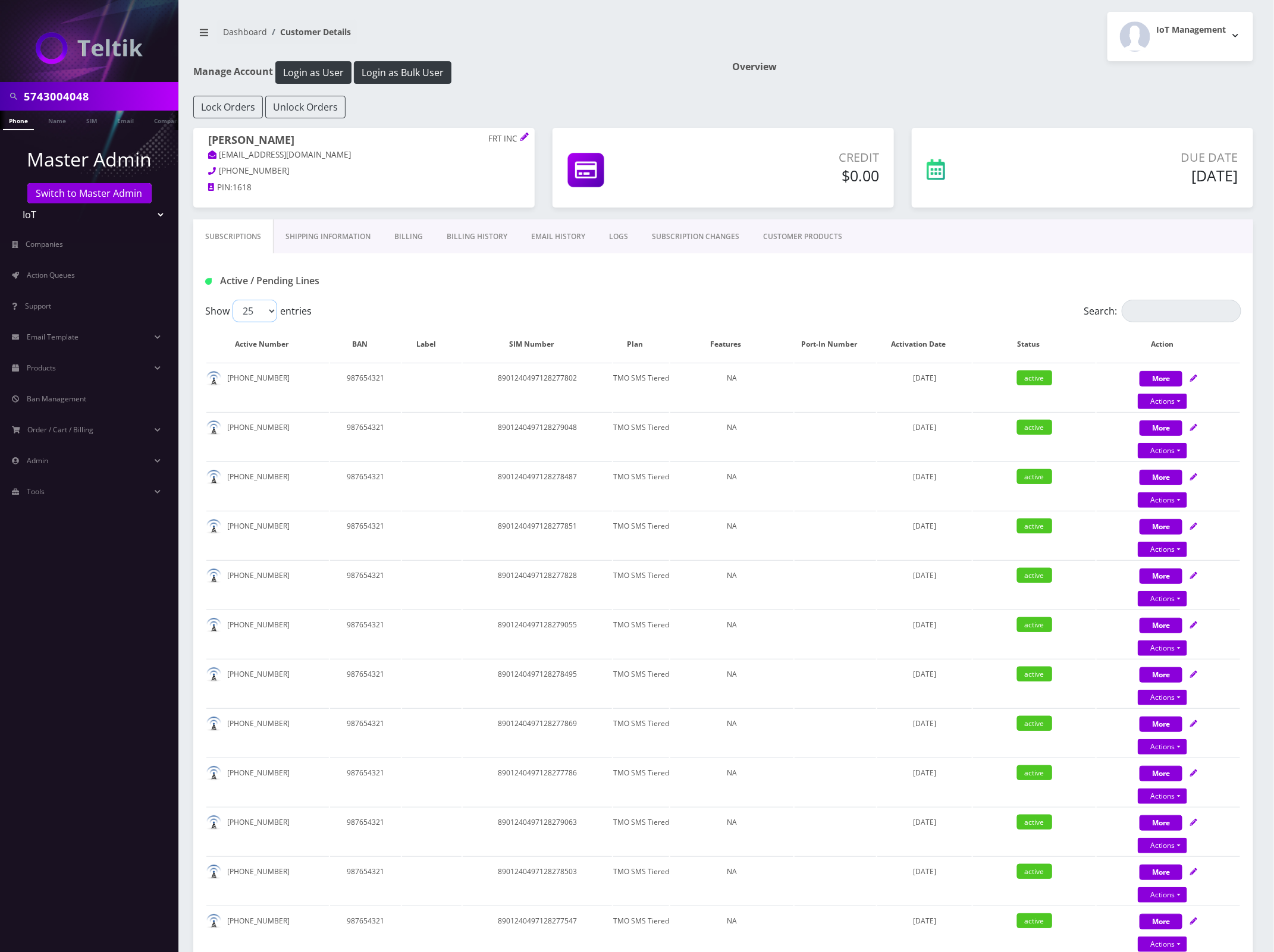
click at [259, 308] on select "25 50 100 250 500" at bounding box center [255, 311] width 45 height 22
select select "500"
click at [232, 300] on select "25 50 100 250 500" at bounding box center [255, 311] width 45 height 22
click at [57, 95] on input "5743004048" at bounding box center [100, 96] width 152 height 22
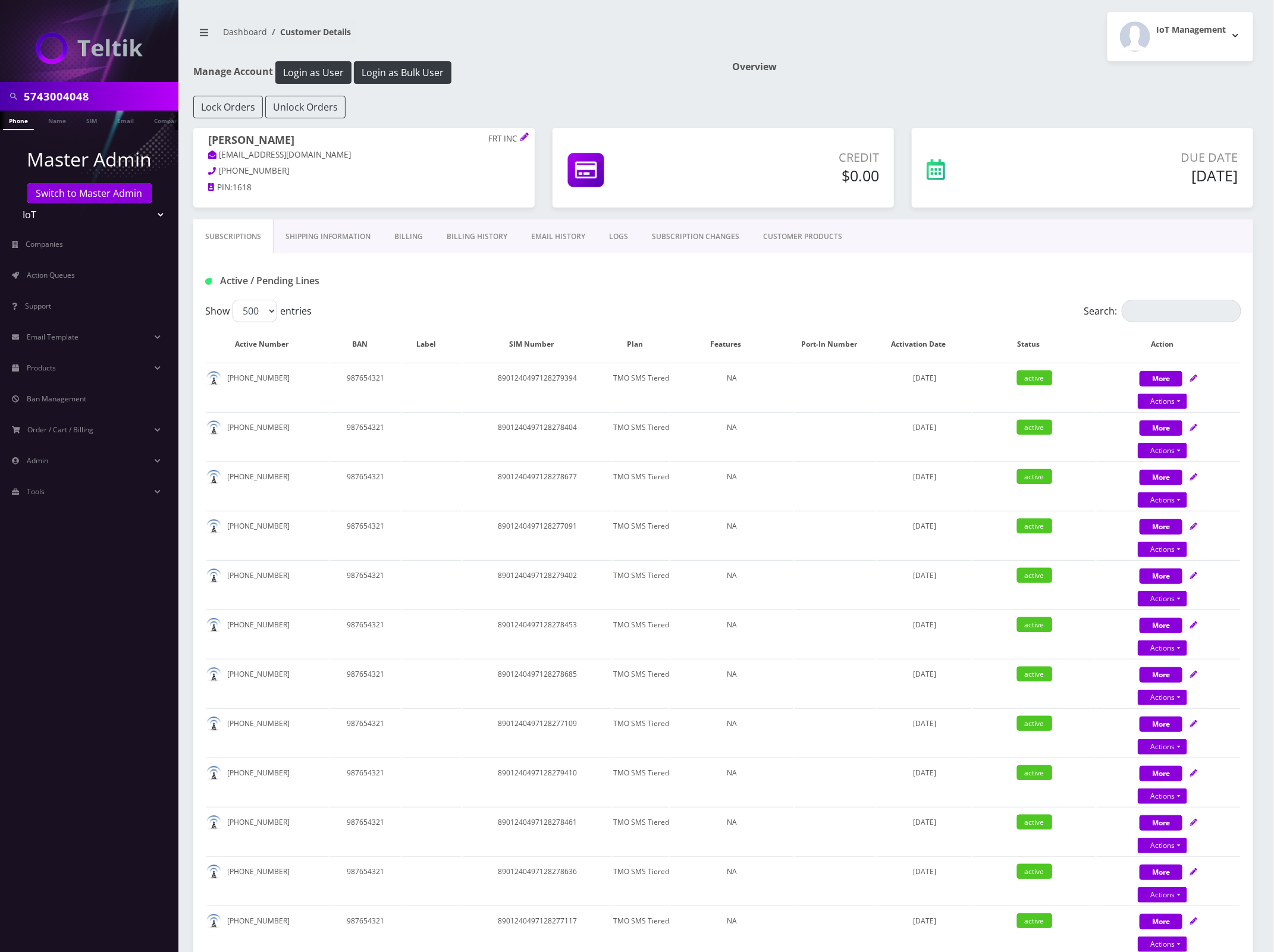
paste input "6172300435"
type input "6172300435"
click at [9, 119] on li at bounding box center [6, 123] width 12 height 30
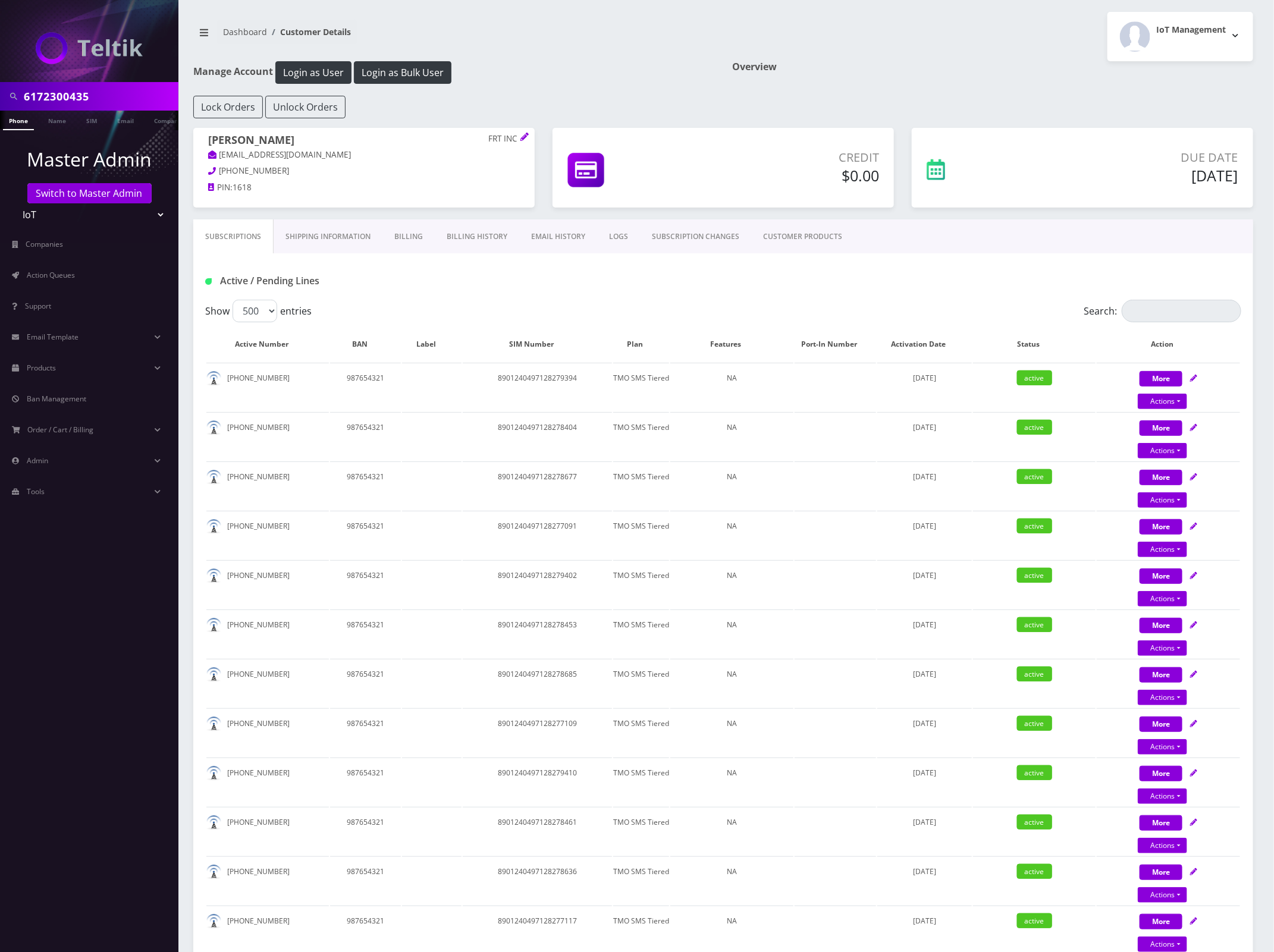
click at [24, 121] on link "Phone" at bounding box center [18, 121] width 31 height 20
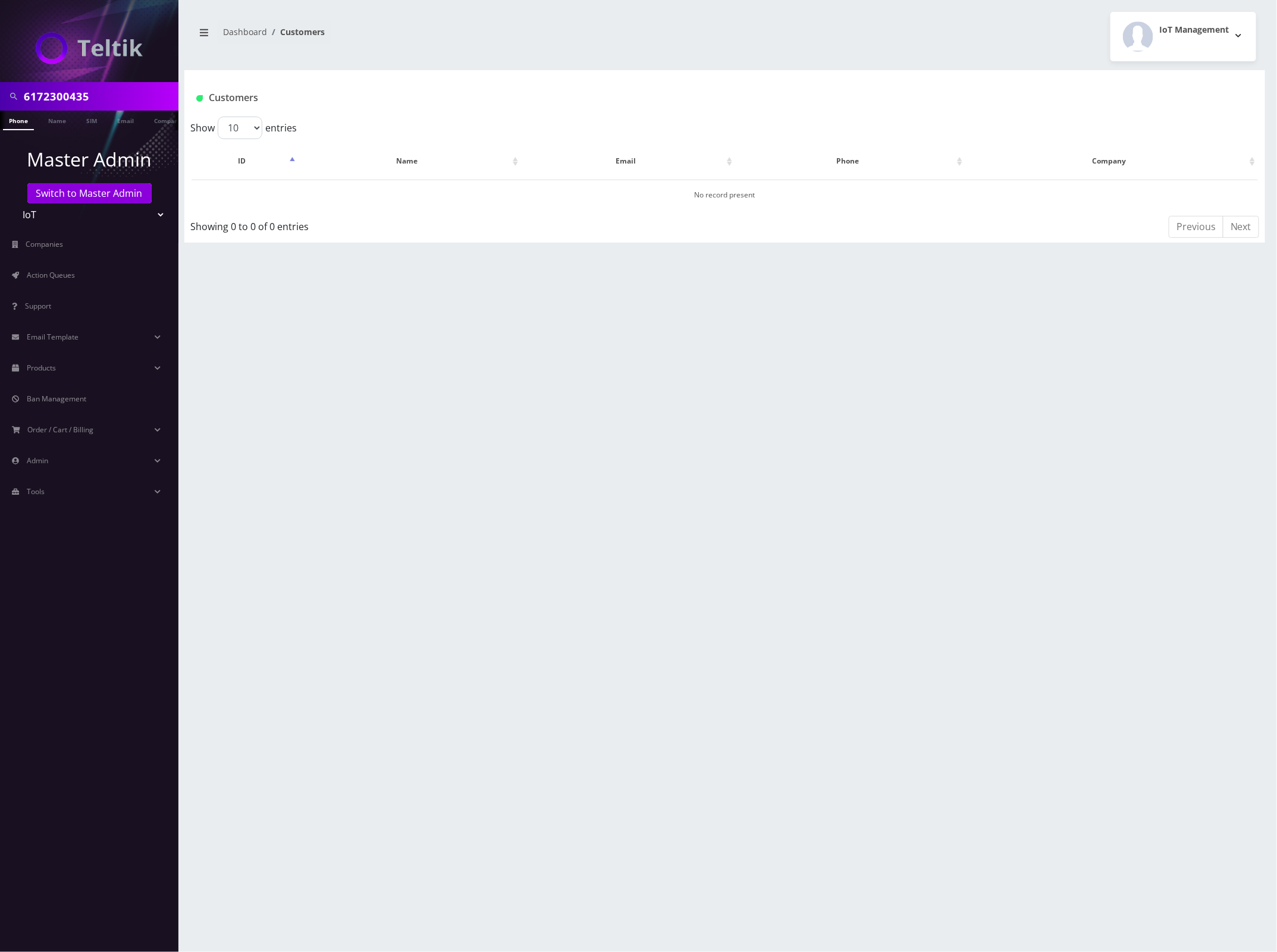
click at [90, 212] on select "Teltik Production My Link Mobile VennMobile Unlimited Advanced LTE [PERSON_NAME…" at bounding box center [90, 214] width 152 height 22
click at [64, 193] on link "Switch to Master Admin" at bounding box center [89, 193] width 124 height 20
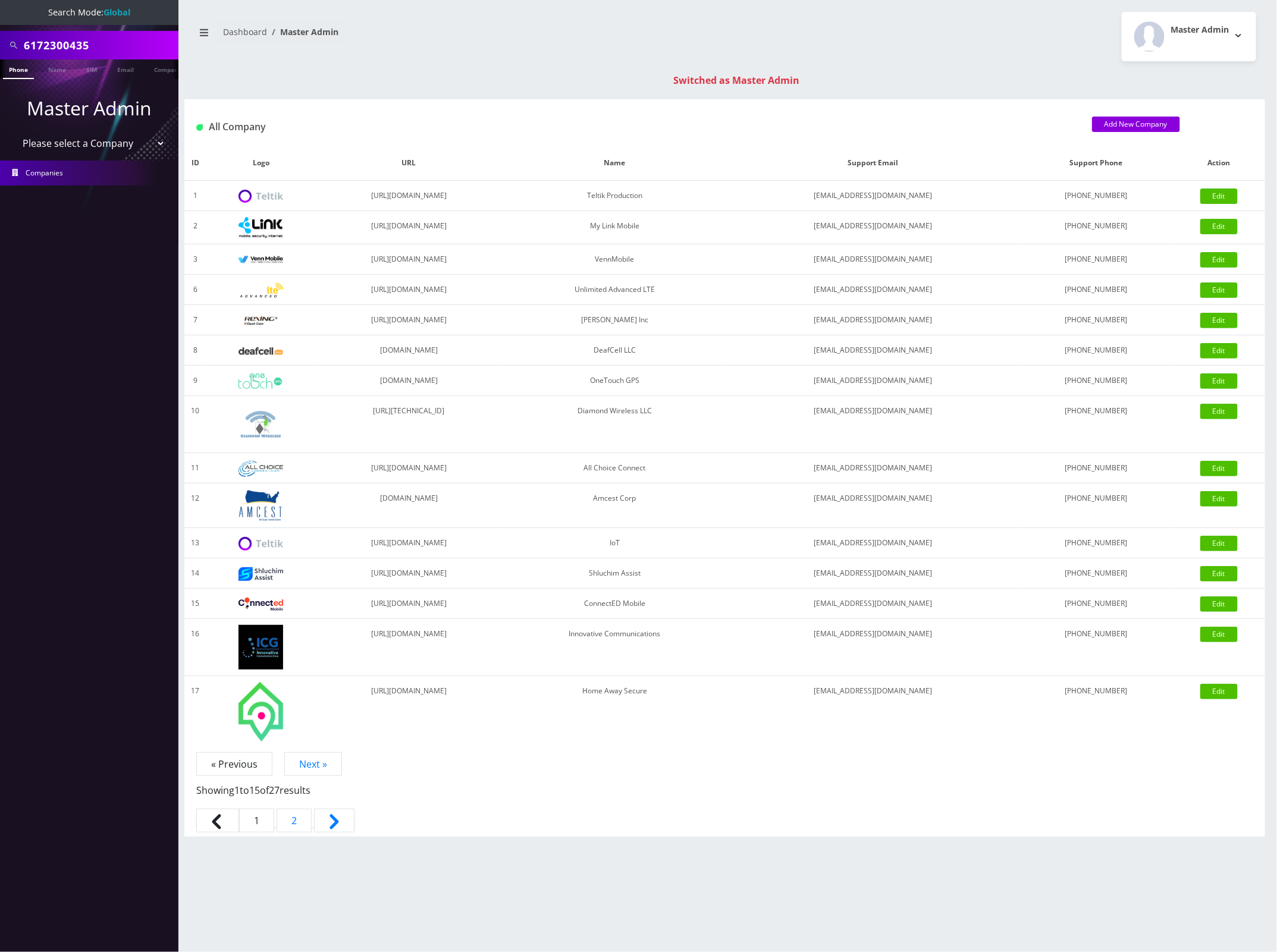
click at [20, 72] on link "Phone" at bounding box center [18, 69] width 31 height 20
